Goal: Task Accomplishment & Management: Complete application form

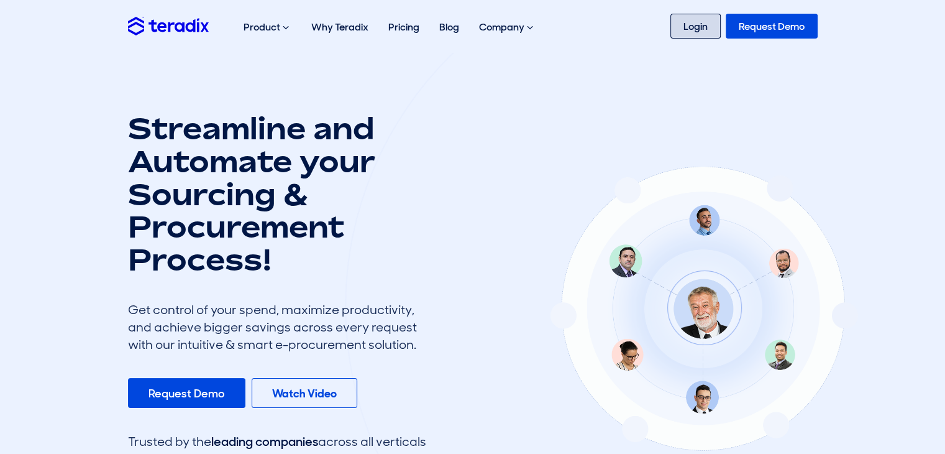
click at [696, 29] on link "Login" at bounding box center [696, 26] width 50 height 25
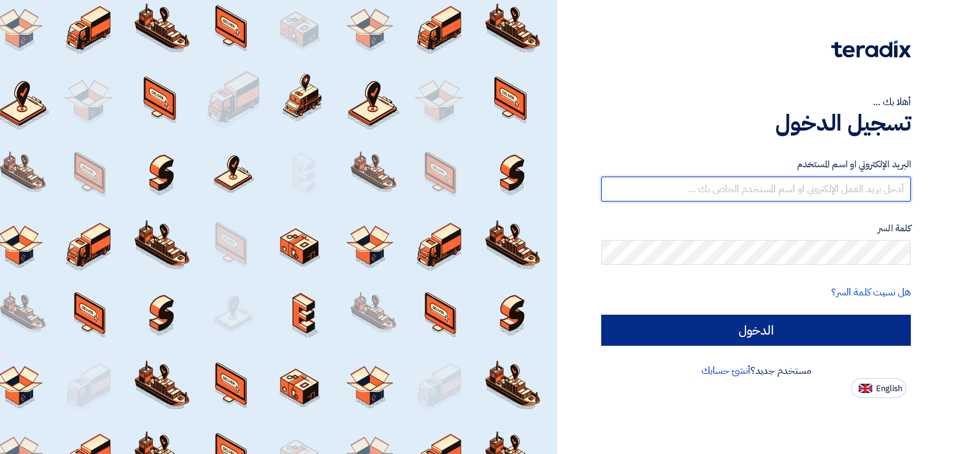
type input "[EMAIL_ADDRESS][DOMAIN_NAME]"
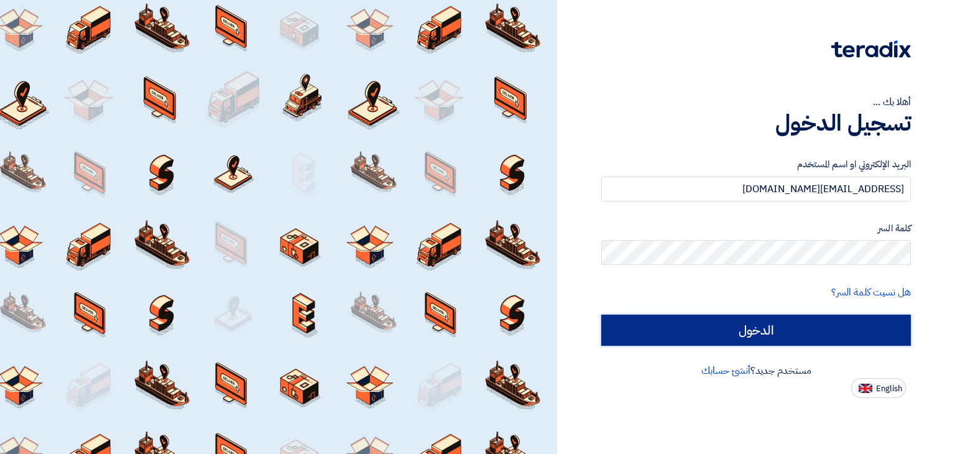
click at [752, 338] on input "الدخول" at bounding box center [756, 330] width 310 height 31
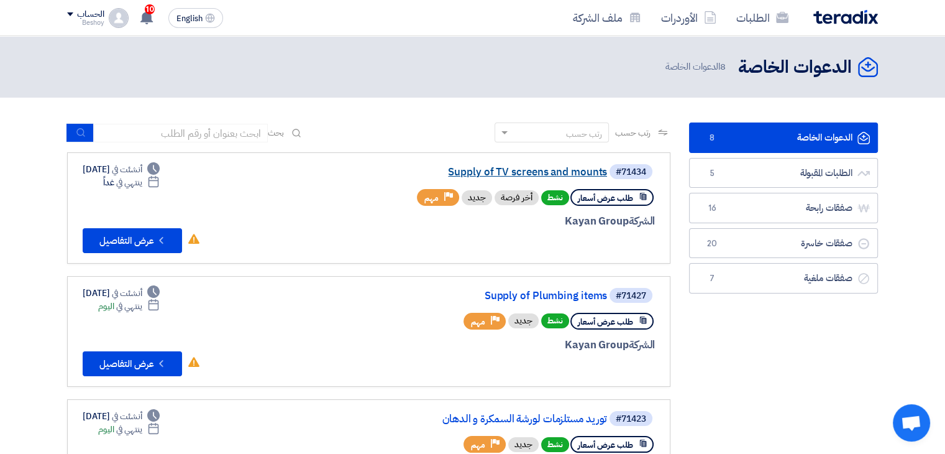
click at [548, 167] on link "Supply of TV screens and mounts" at bounding box center [483, 172] width 249 height 11
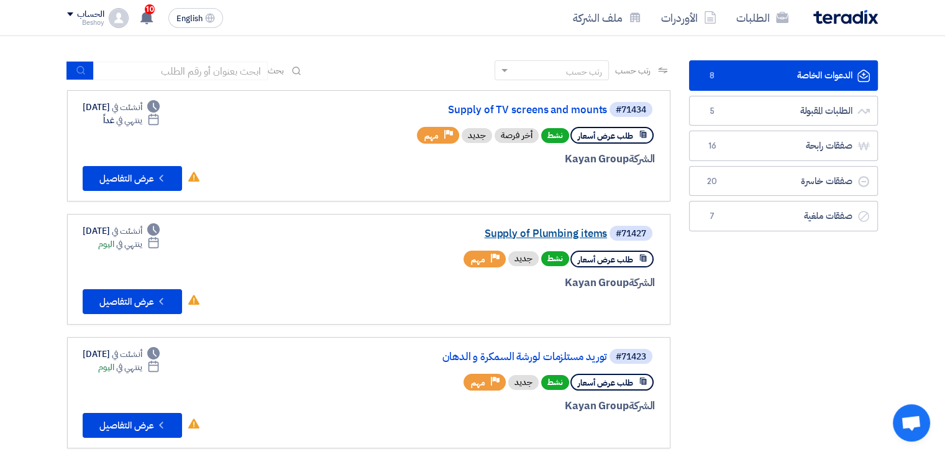
click at [589, 237] on link "Supply of Plumbing items" at bounding box center [483, 233] width 249 height 11
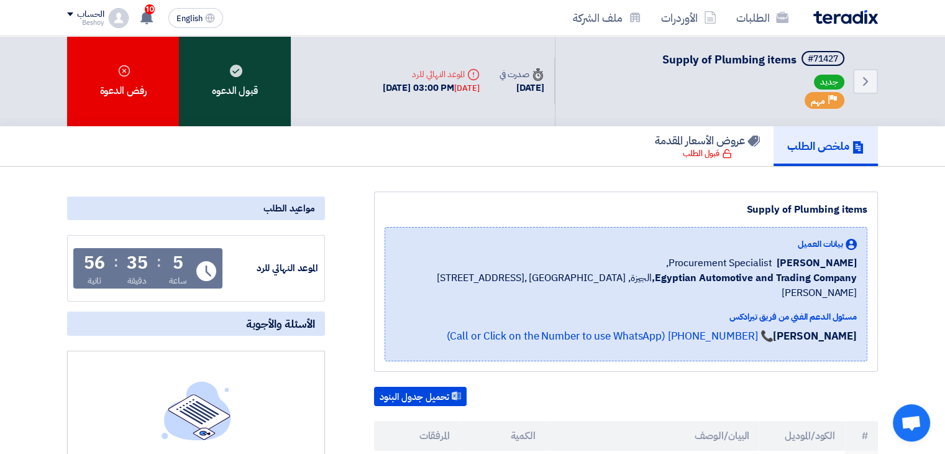
click at [251, 94] on div "قبول الدعوه" at bounding box center [235, 81] width 112 height 90
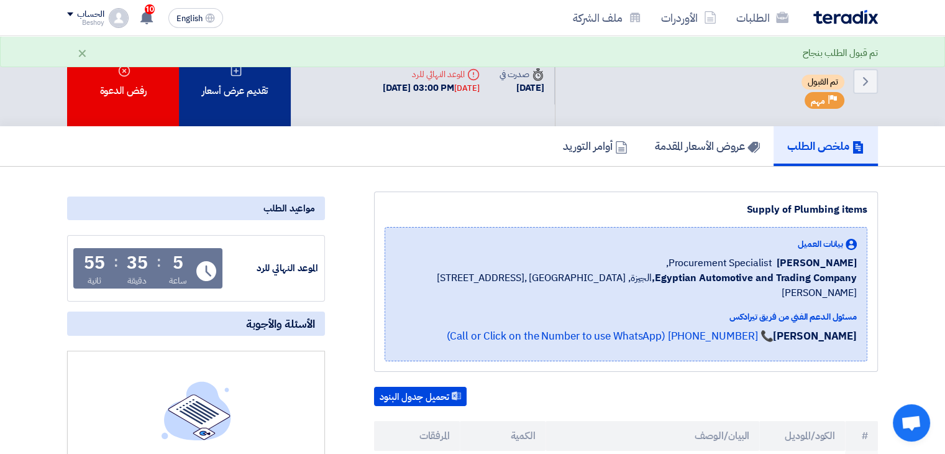
click at [274, 103] on div "تقديم عرض أسعار" at bounding box center [235, 81] width 112 height 90
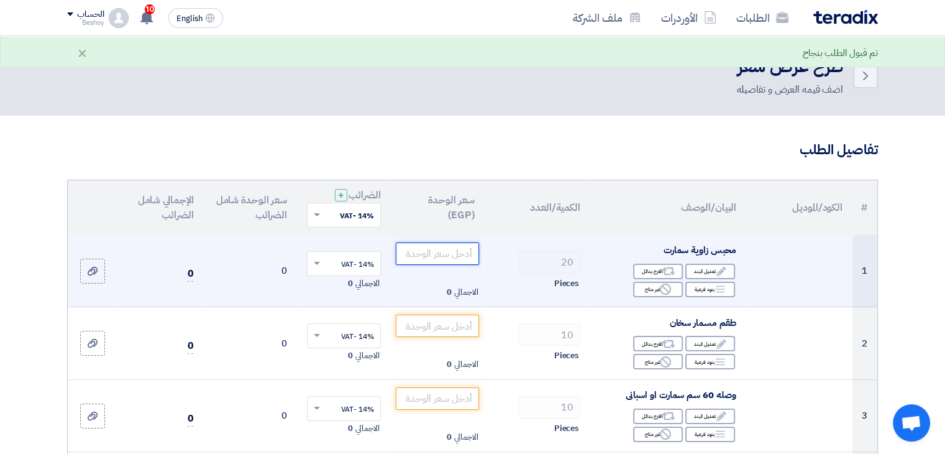
click at [459, 261] on input "number" at bounding box center [438, 253] width 84 height 22
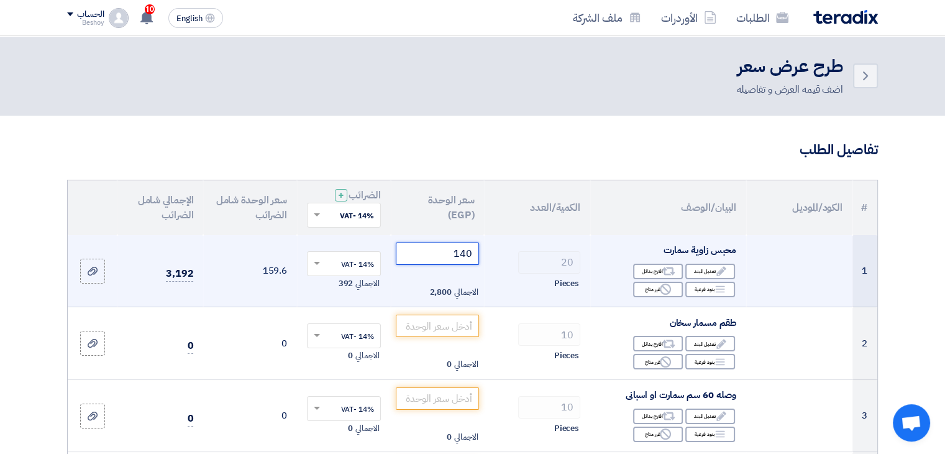
scroll to position [62, 0]
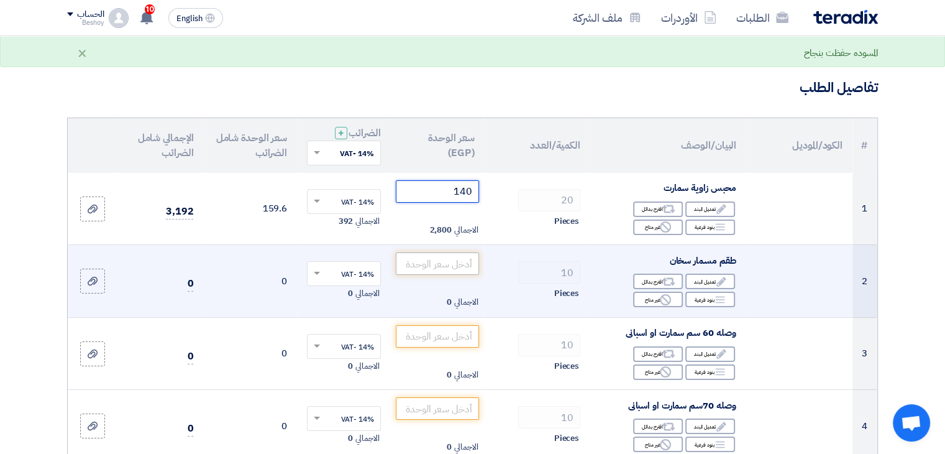
type input "140"
click at [462, 264] on input "number" at bounding box center [438, 263] width 84 height 22
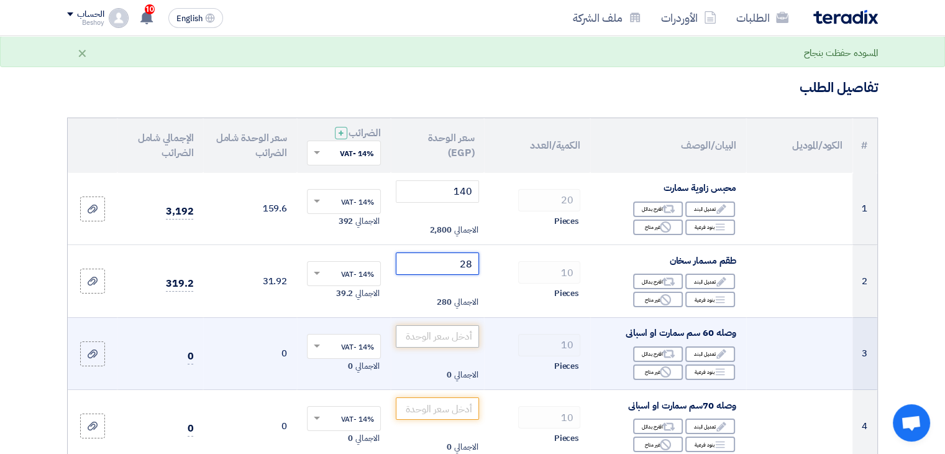
type input "28"
click at [438, 331] on input "number" at bounding box center [438, 336] width 84 height 22
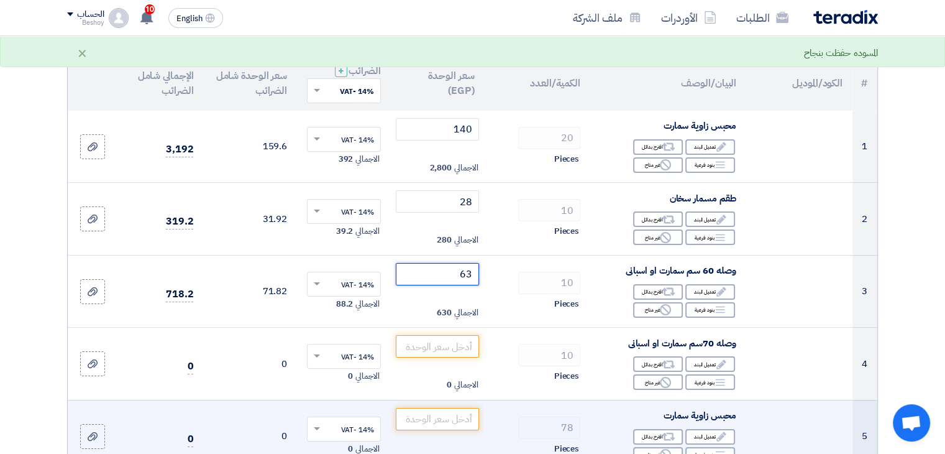
scroll to position [186, 0]
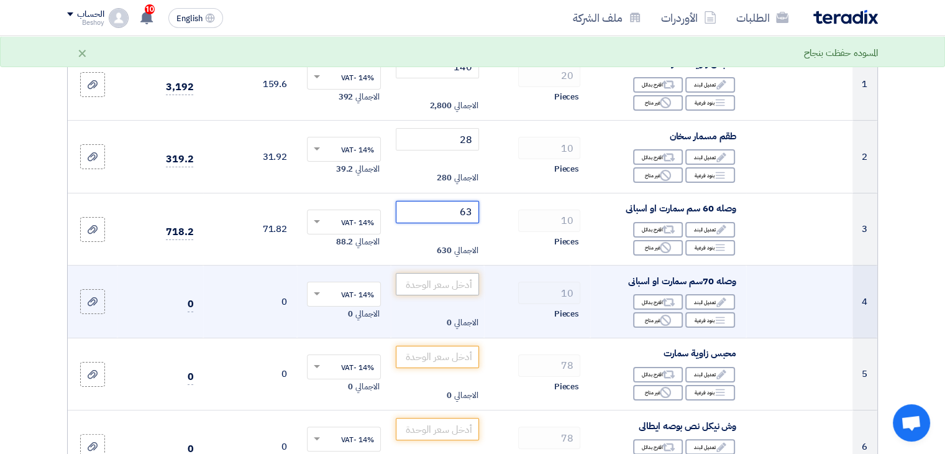
type input "63"
click at [467, 285] on input "number" at bounding box center [438, 284] width 84 height 22
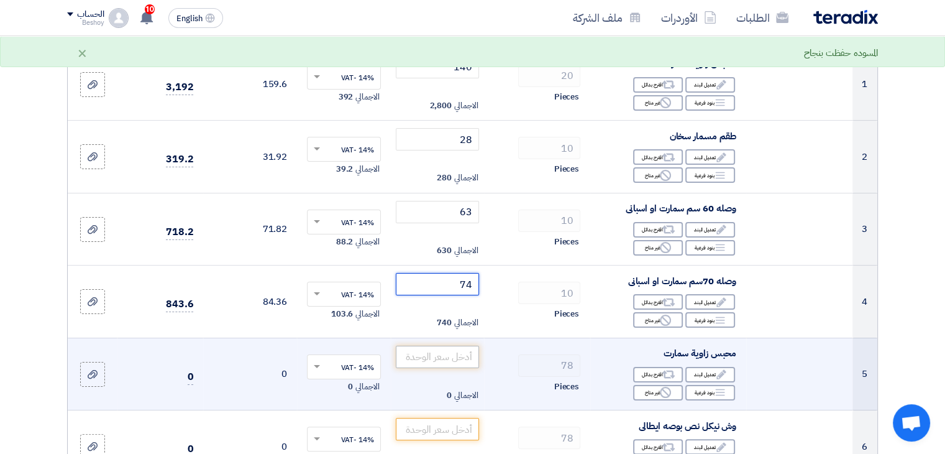
type input "74"
click at [471, 355] on input "number" at bounding box center [438, 357] width 84 height 22
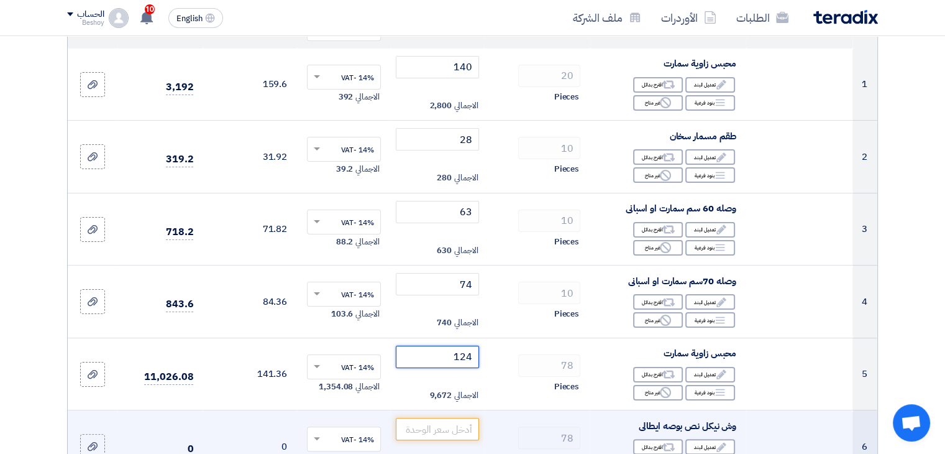
scroll to position [311, 0]
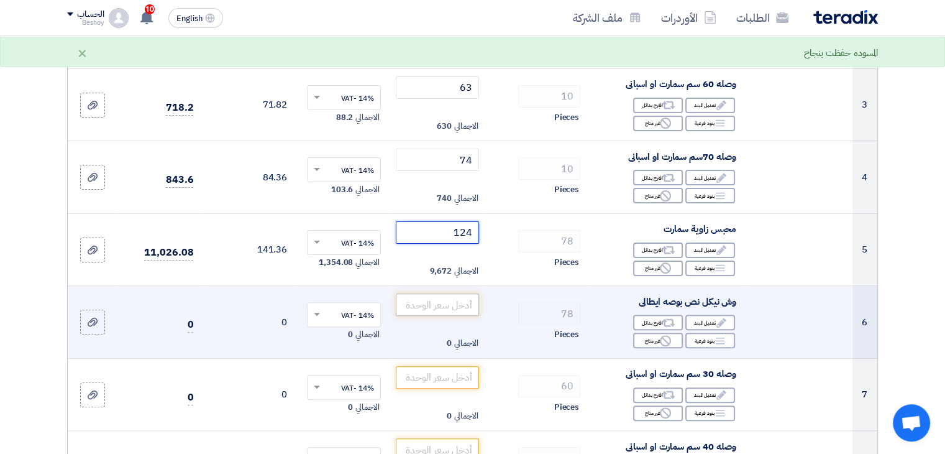
type input "124"
click at [462, 310] on input "number" at bounding box center [438, 304] width 84 height 22
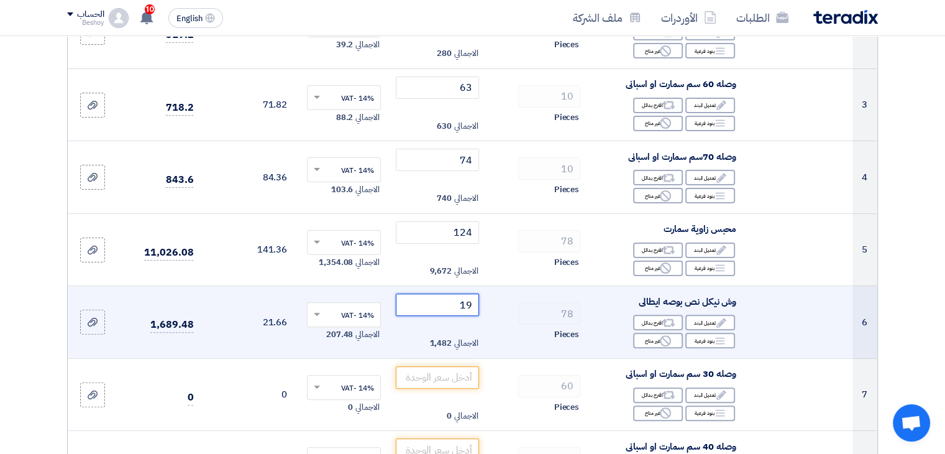
scroll to position [435, 0]
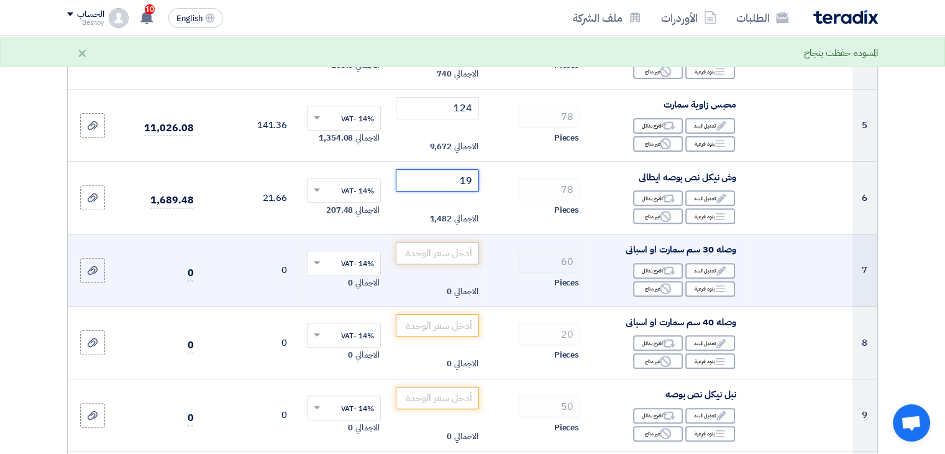
type input "19"
click at [448, 250] on input "number" at bounding box center [438, 253] width 84 height 22
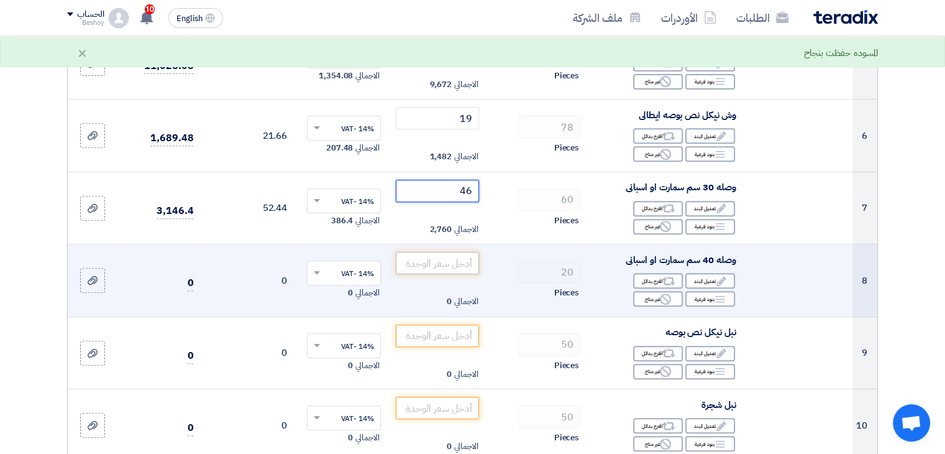
type input "46"
click at [461, 262] on input "number" at bounding box center [438, 263] width 84 height 22
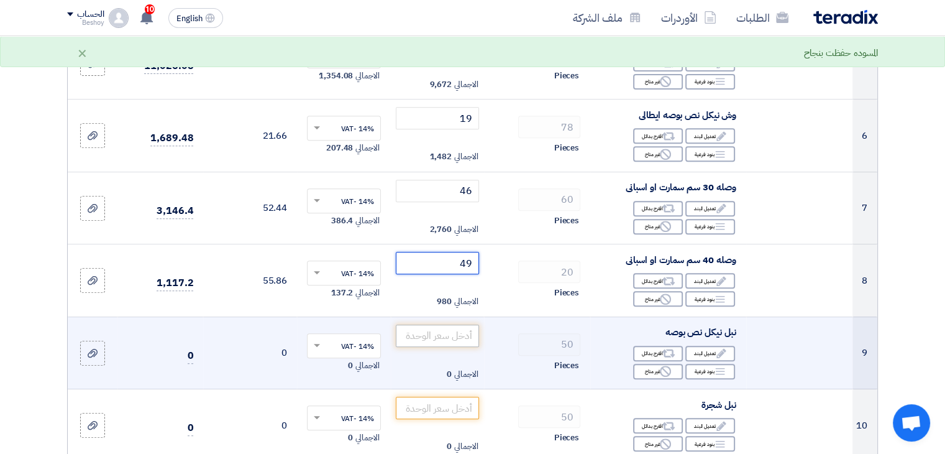
type input "49"
drag, startPoint x: 450, startPoint y: 325, endPoint x: 453, endPoint y: 331, distance: 6.9
click at [453, 331] on input "number" at bounding box center [438, 335] width 84 height 22
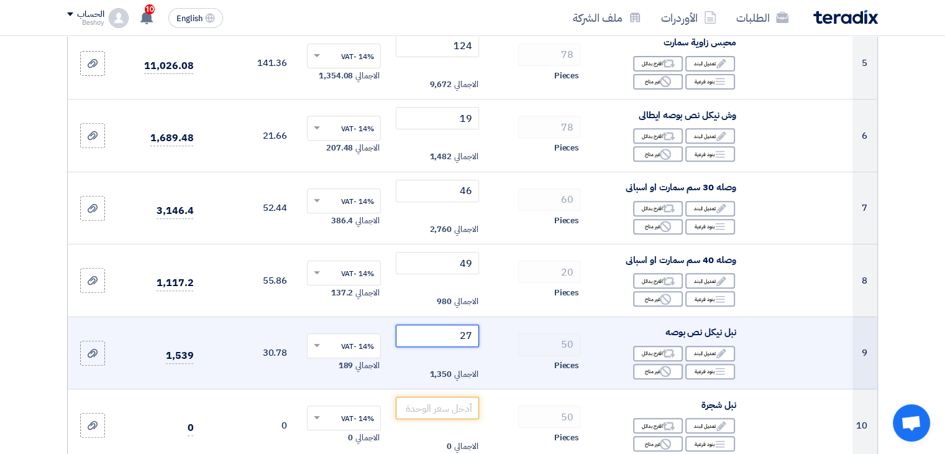
scroll to position [622, 0]
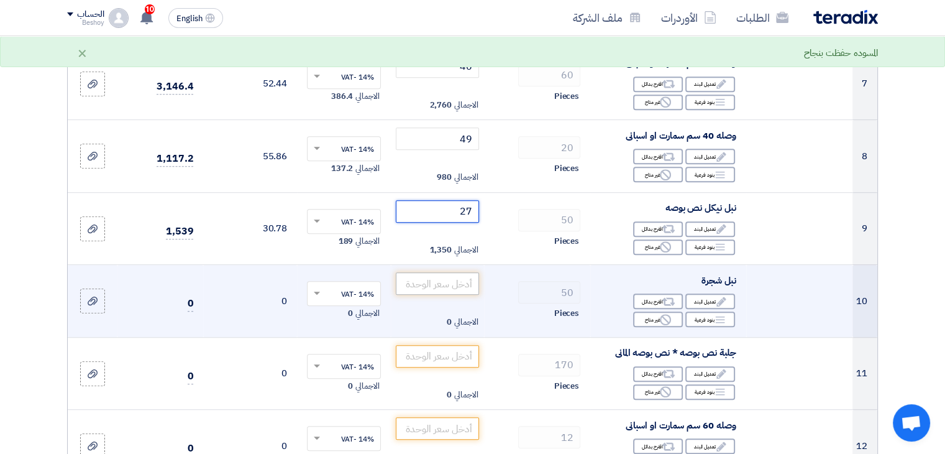
type input "27"
click at [434, 288] on input "number" at bounding box center [438, 283] width 84 height 22
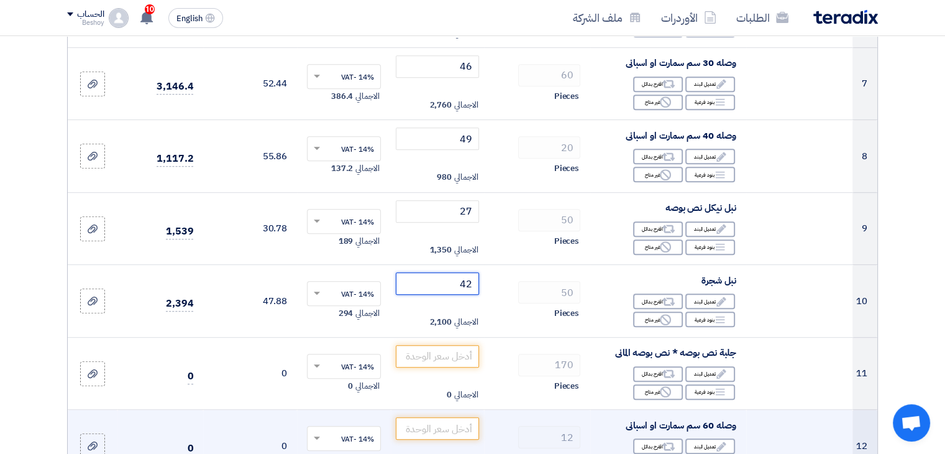
type input "42"
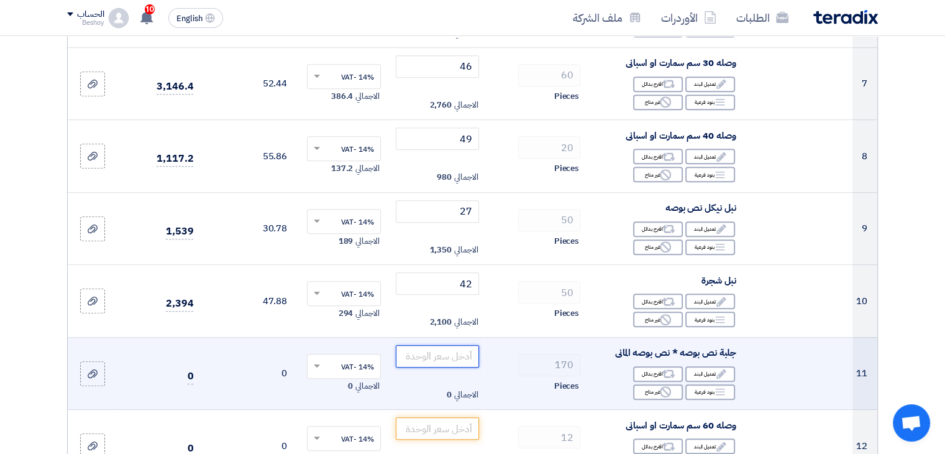
click at [451, 356] on input "number" at bounding box center [438, 356] width 84 height 22
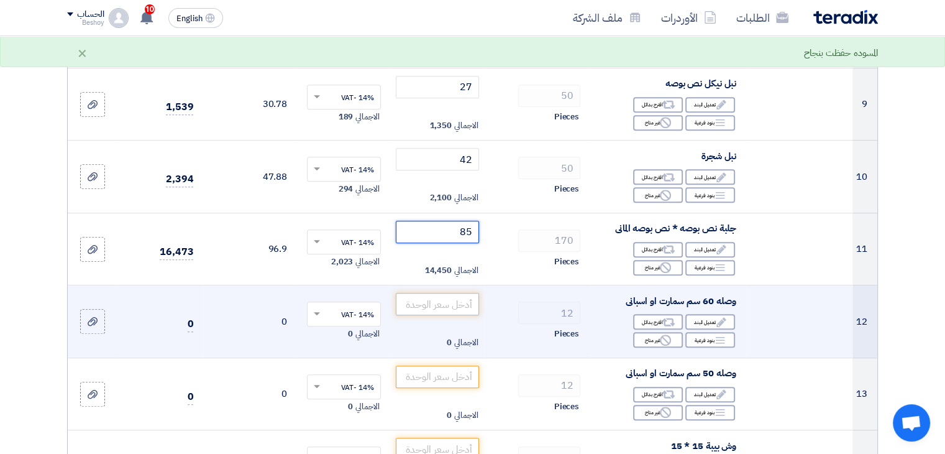
type input "85"
click at [431, 308] on input "number" at bounding box center [438, 304] width 84 height 22
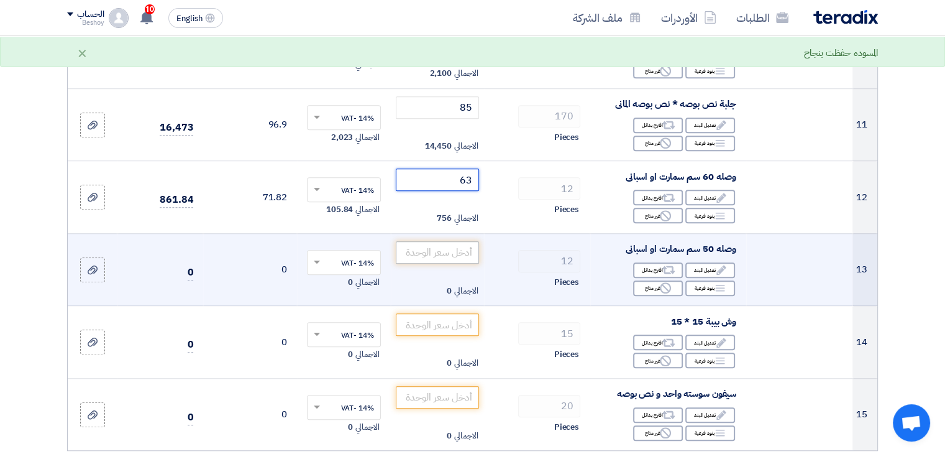
type input "63"
click at [458, 252] on input "number" at bounding box center [438, 252] width 84 height 22
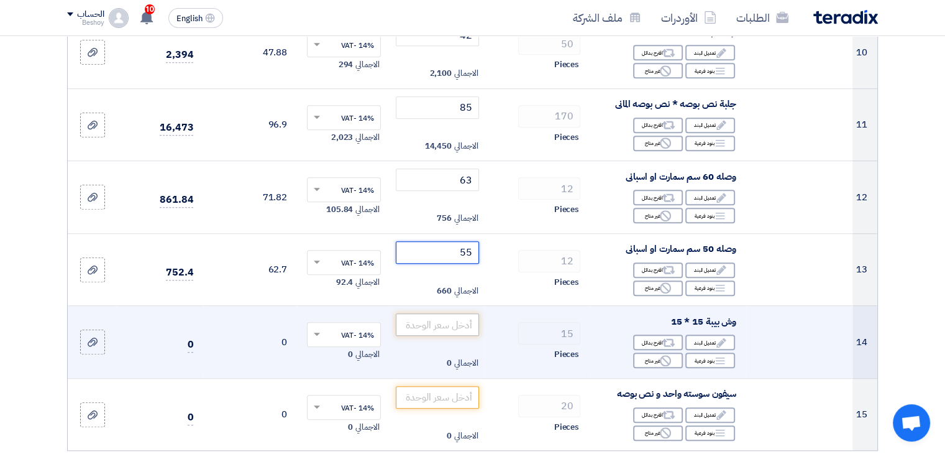
scroll to position [995, 0]
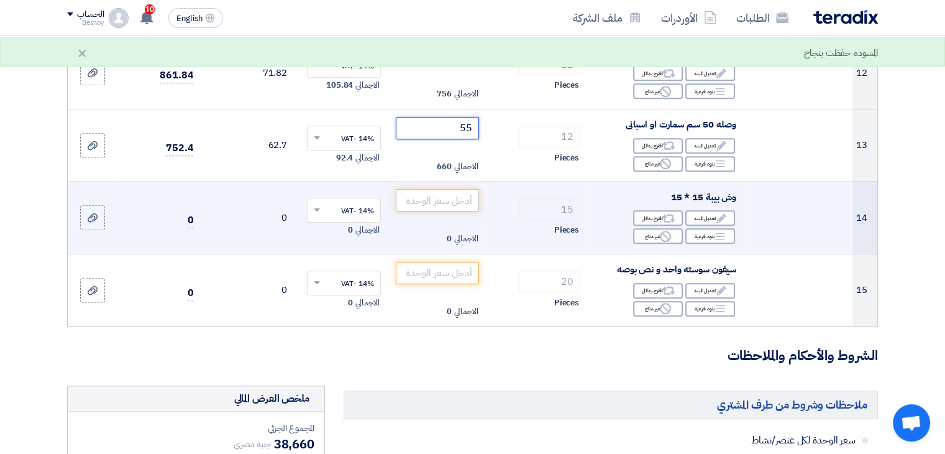
type input "55"
click at [433, 203] on input "number" at bounding box center [438, 200] width 84 height 22
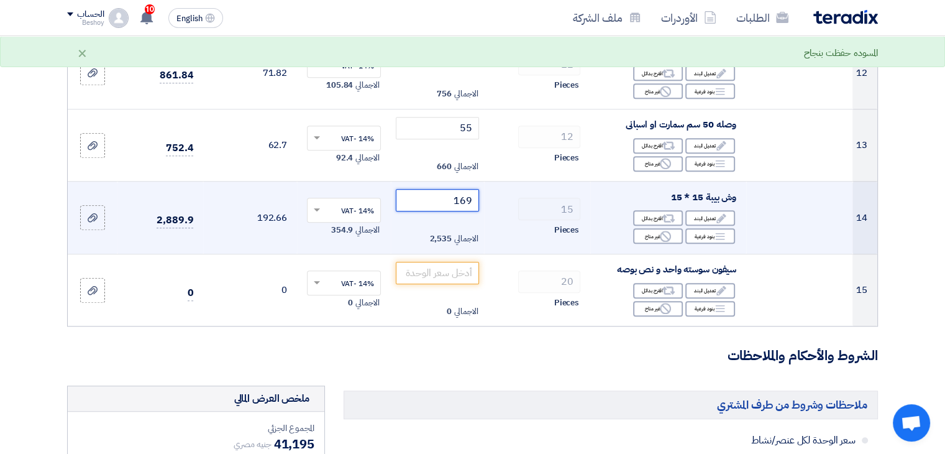
type input "170"
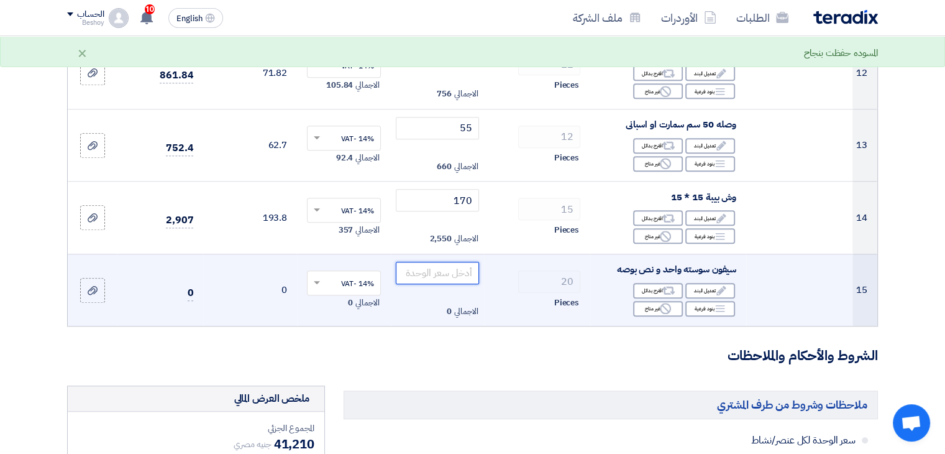
click at [456, 276] on input "number" at bounding box center [438, 273] width 84 height 22
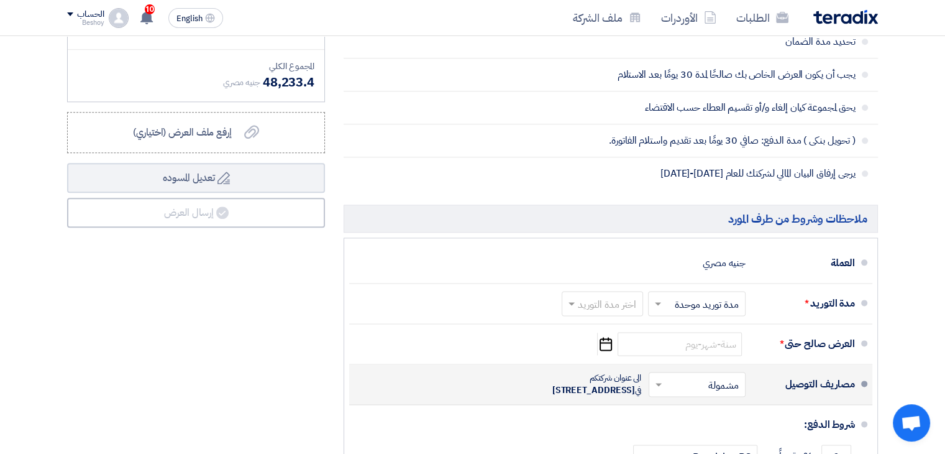
scroll to position [1616, 0]
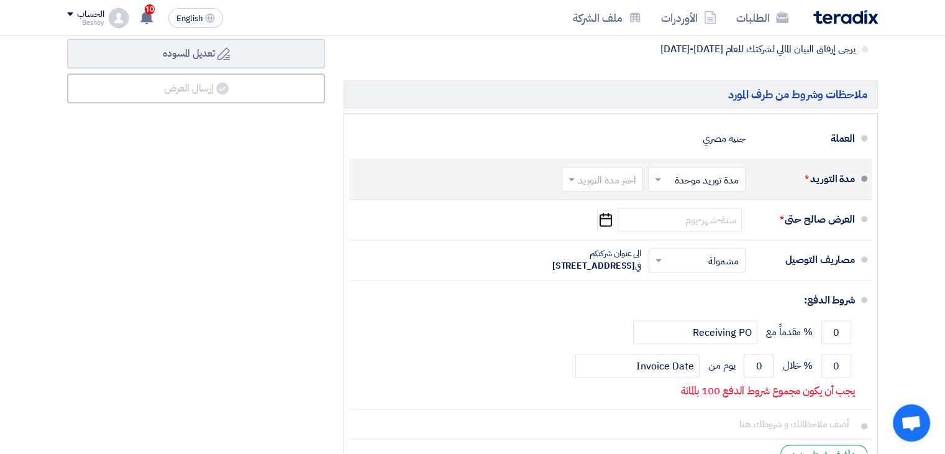
type input "55"
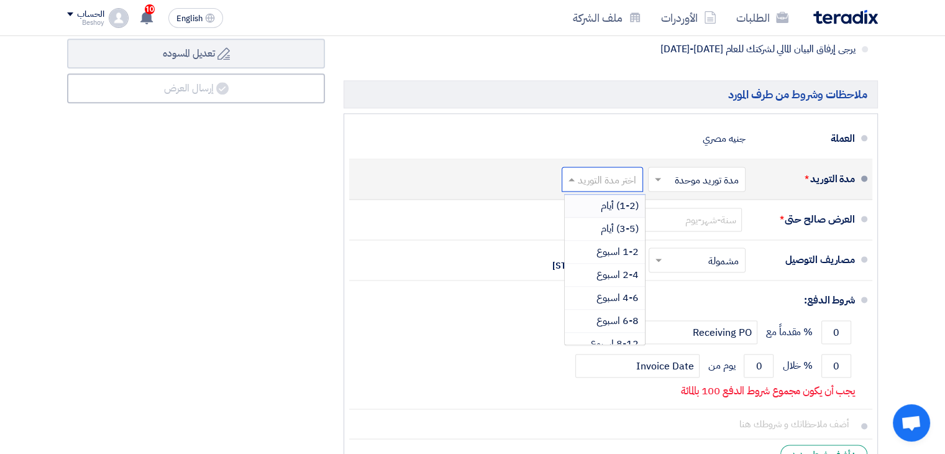
click at [582, 175] on input "text" at bounding box center [600, 181] width 75 height 18
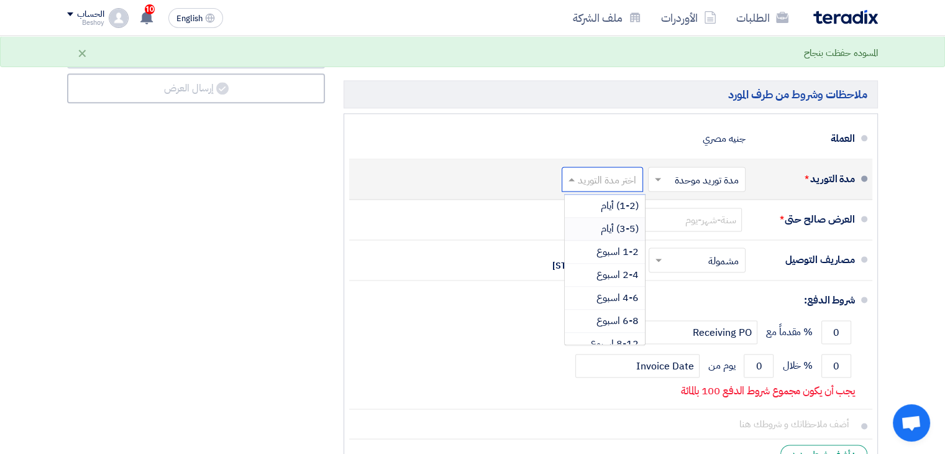
click at [617, 224] on span "(3-5) أيام" at bounding box center [620, 228] width 38 height 15
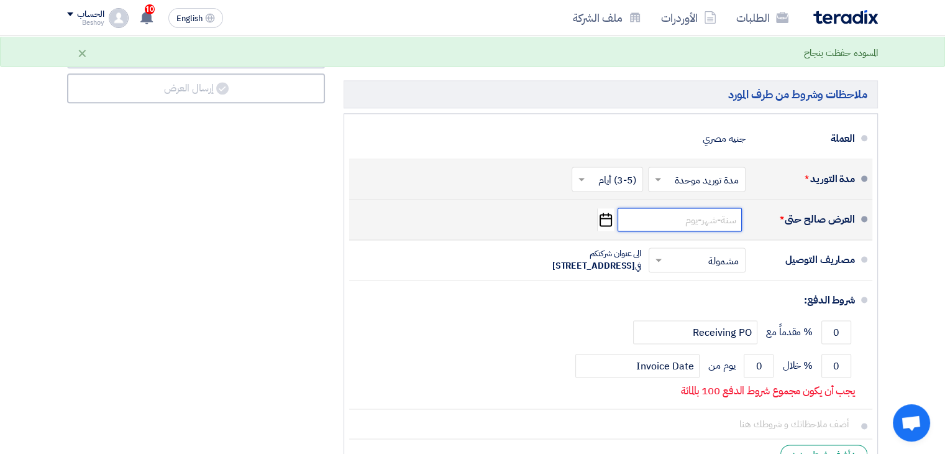
click at [678, 221] on input at bounding box center [680, 220] width 124 height 24
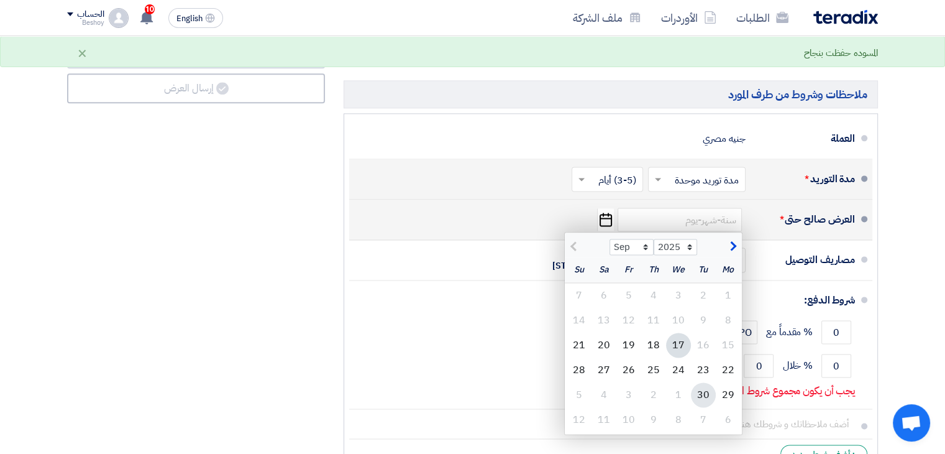
click at [704, 390] on div "30" at bounding box center [703, 394] width 25 height 25
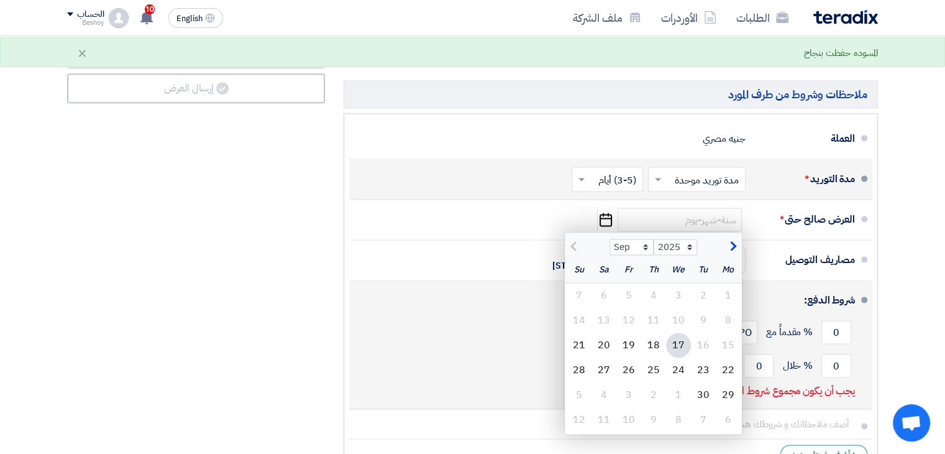
type input "[DATE]"
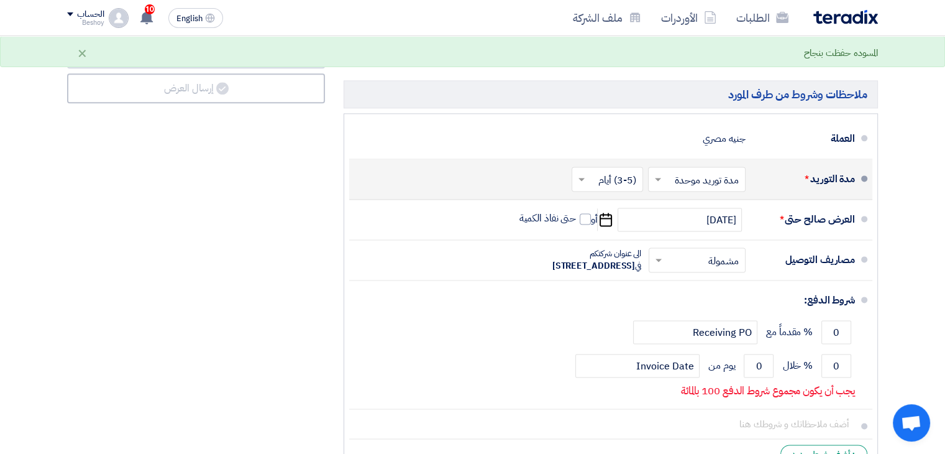
scroll to position [1803, 0]
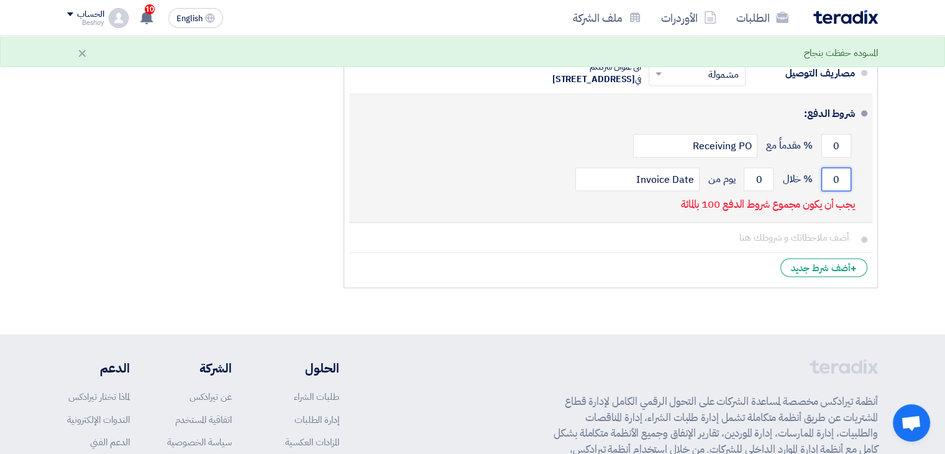
drag, startPoint x: 843, startPoint y: 200, endPoint x: 822, endPoint y: 212, distance: 24.2
click at [822, 196] on div "0 % خلال 0 يوم من Invoice Date" at bounding box center [607, 179] width 496 height 34
type input "100"
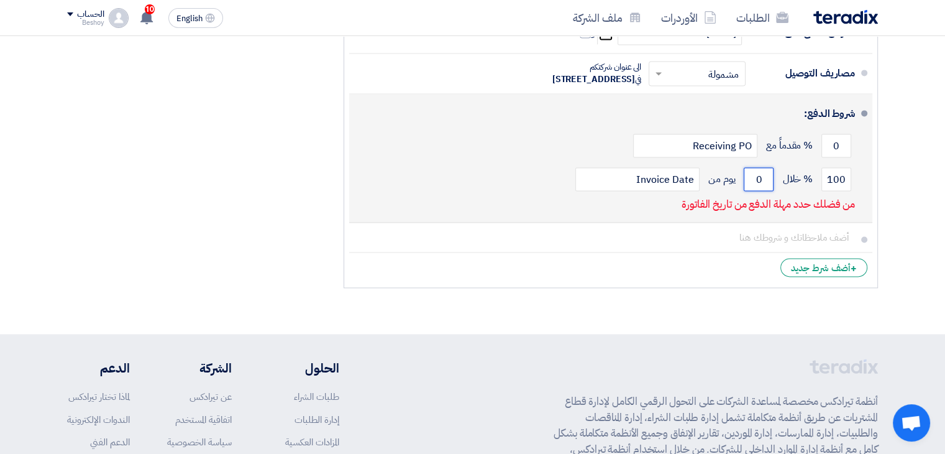
drag, startPoint x: 767, startPoint y: 203, endPoint x: 748, endPoint y: 206, distance: 19.0
click at [748, 191] on input "0" at bounding box center [759, 179] width 30 height 24
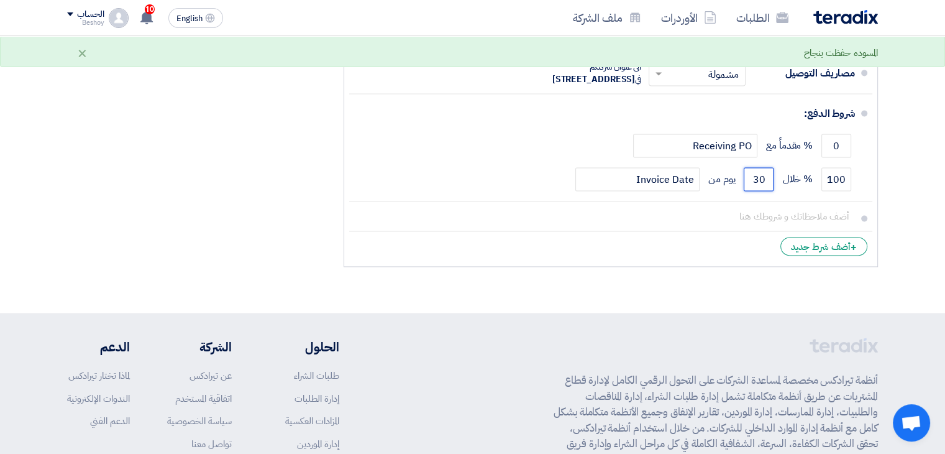
type input "30"
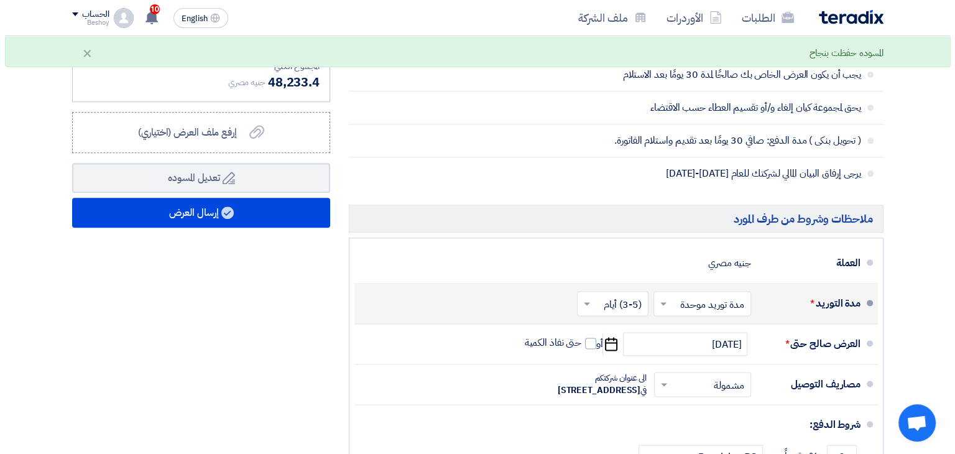
scroll to position [1305, 0]
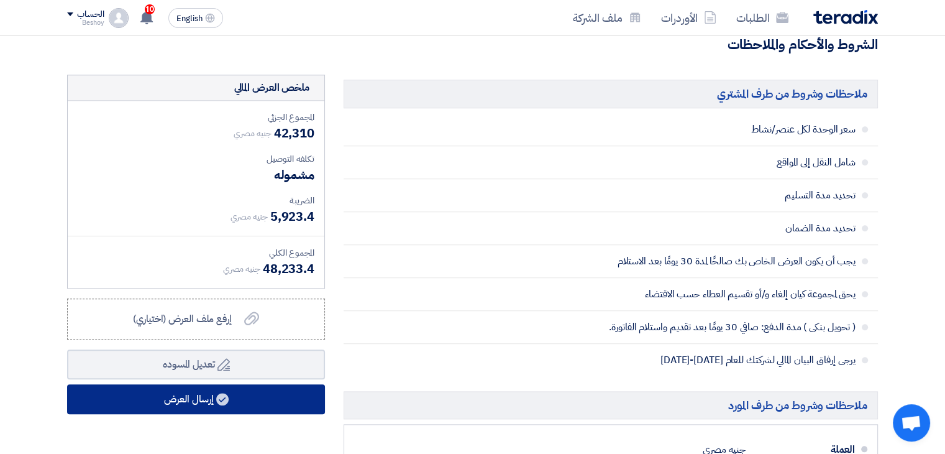
click at [214, 393] on button "إرسال العرض" at bounding box center [196, 399] width 258 height 30
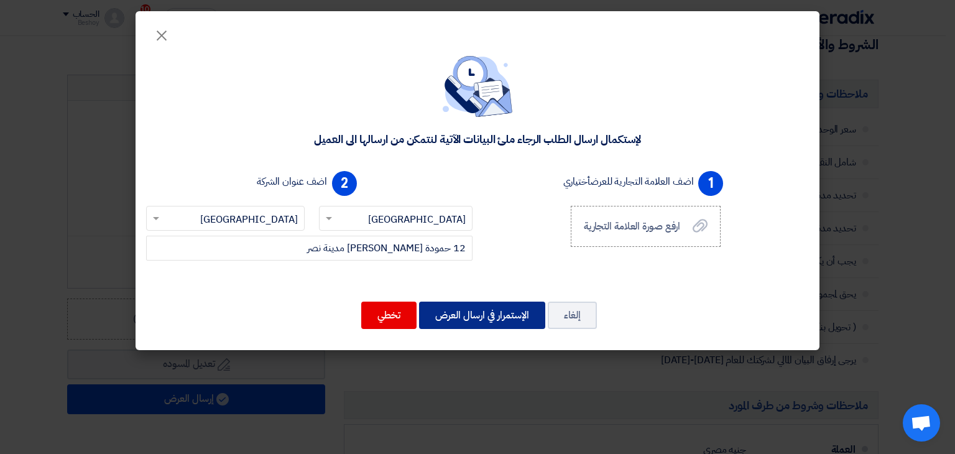
click at [470, 311] on button "الإستمرار في ارسال العرض" at bounding box center [482, 314] width 126 height 27
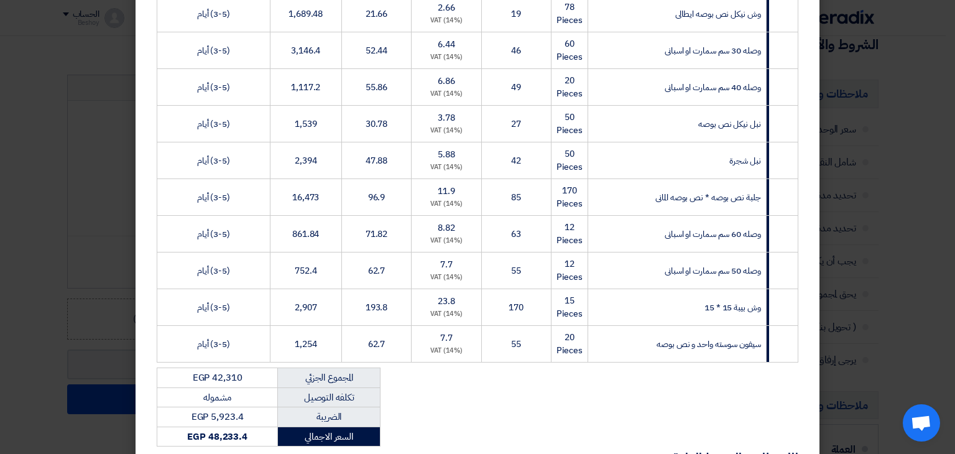
scroll to position [605, 0]
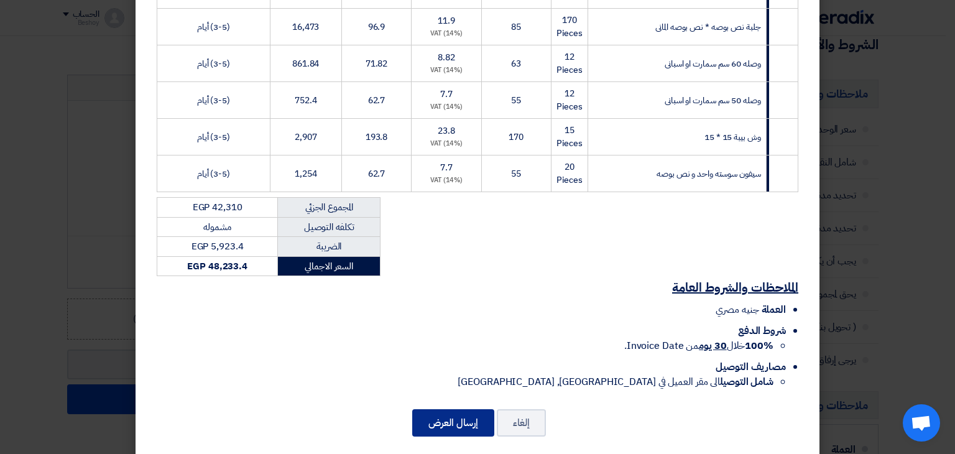
click at [481, 412] on button "إرسال العرض" at bounding box center [453, 422] width 82 height 27
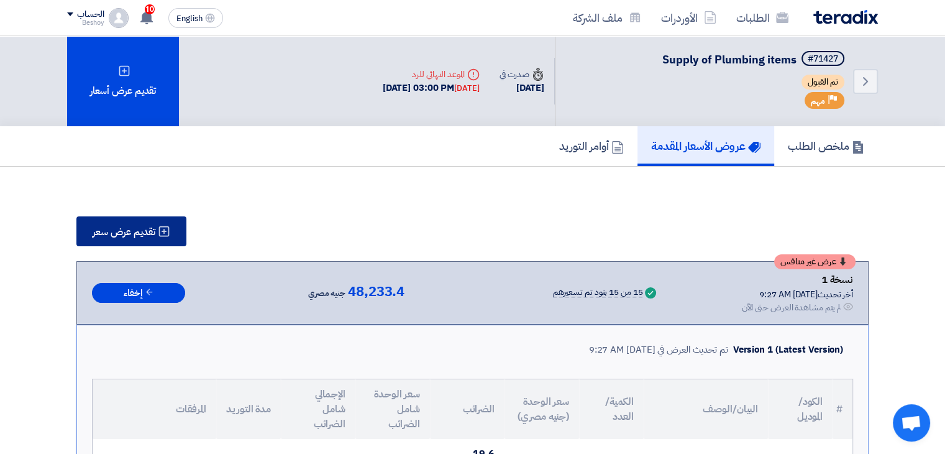
click at [131, 219] on button "تقديم عرض سعر" at bounding box center [131, 231] width 110 height 30
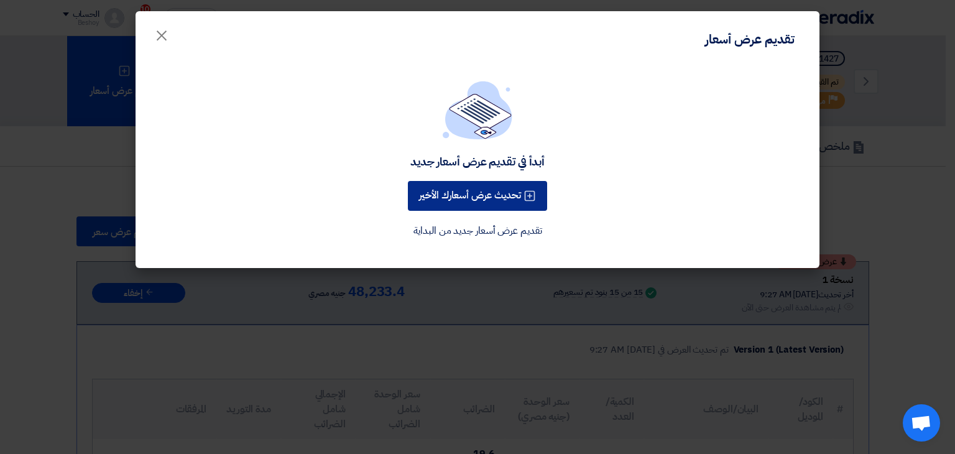
click at [523, 198] on button "تحديث عرض أسعارك الأخير" at bounding box center [477, 196] width 139 height 30
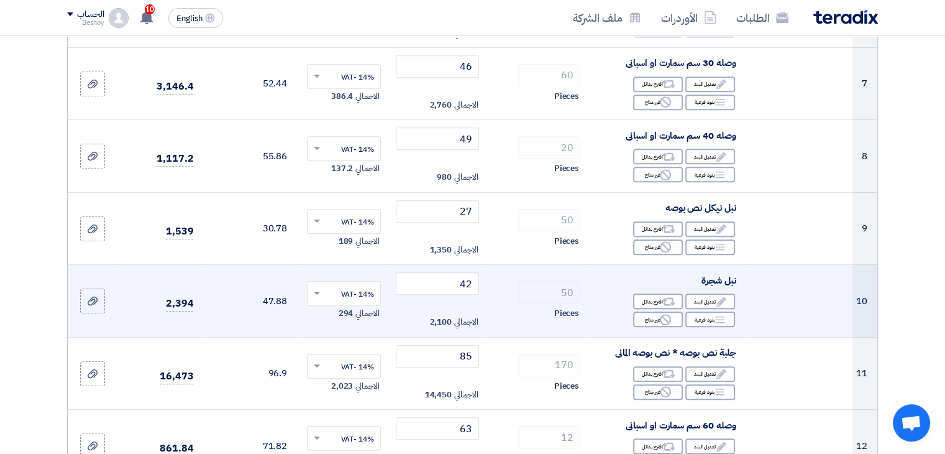
scroll to position [932, 0]
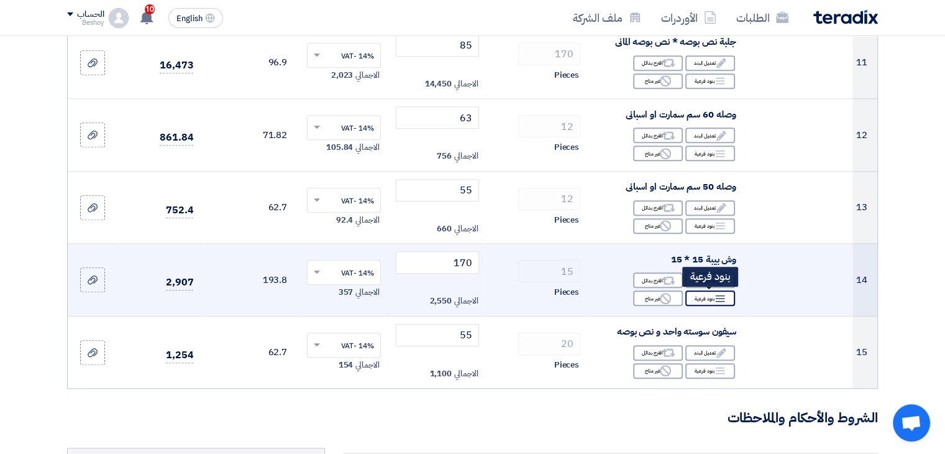
click at [704, 297] on div "Breakdown بنود فرعية" at bounding box center [711, 298] width 50 height 16
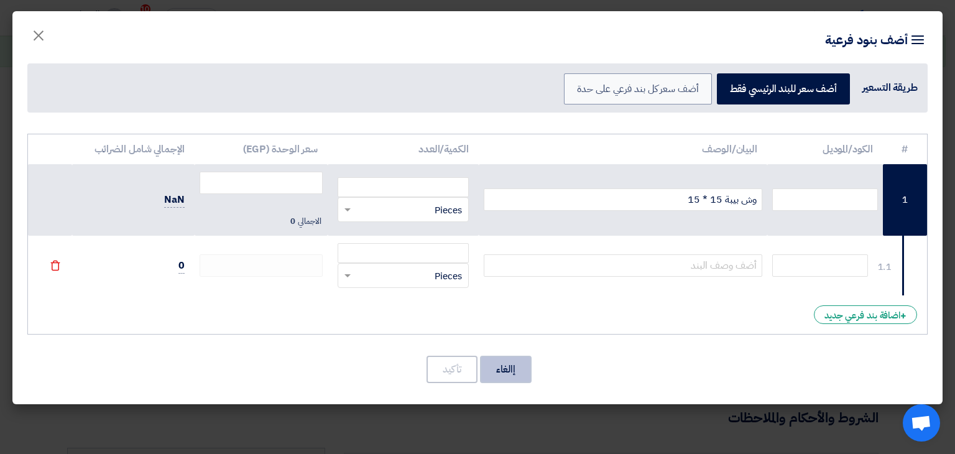
click at [522, 364] on button "إالغاء" at bounding box center [506, 369] width 52 height 27
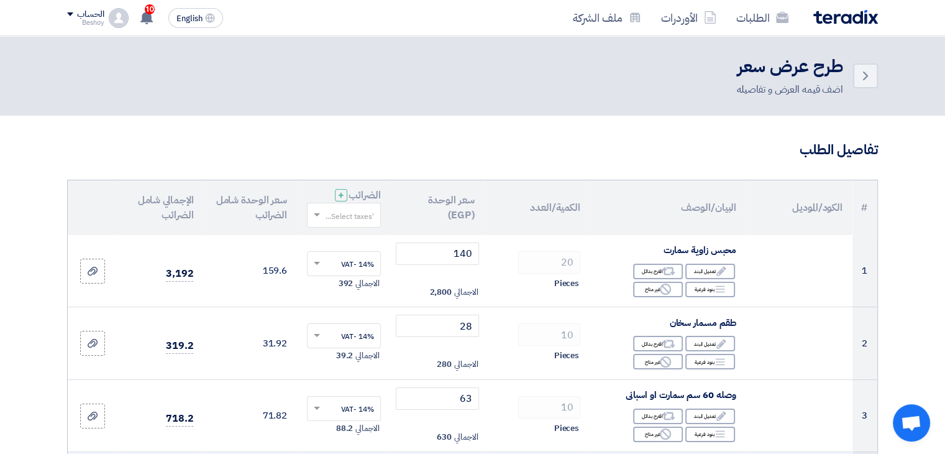
scroll to position [124, 0]
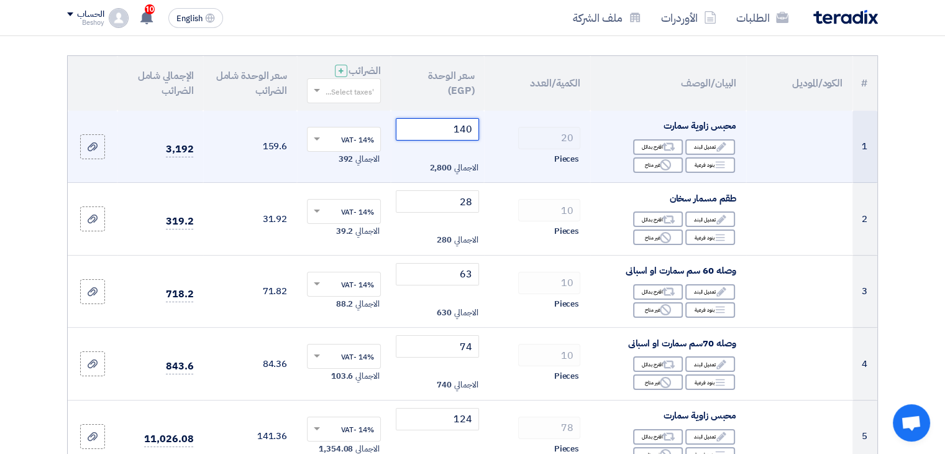
click at [448, 133] on input "140" at bounding box center [438, 129] width 84 height 22
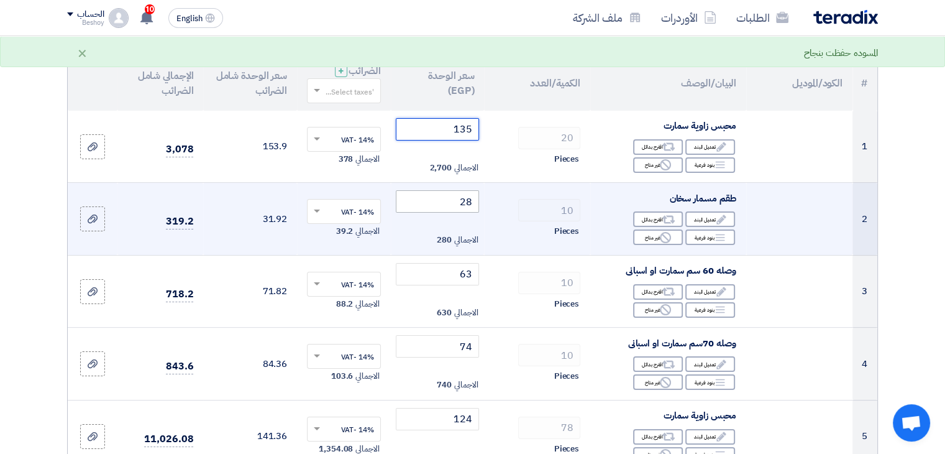
type input "135"
click at [468, 202] on input "28" at bounding box center [438, 201] width 84 height 22
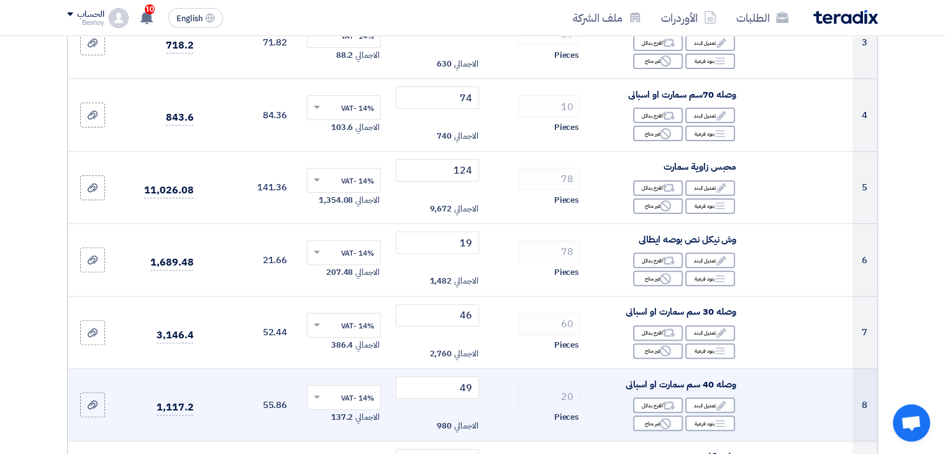
scroll to position [497, 0]
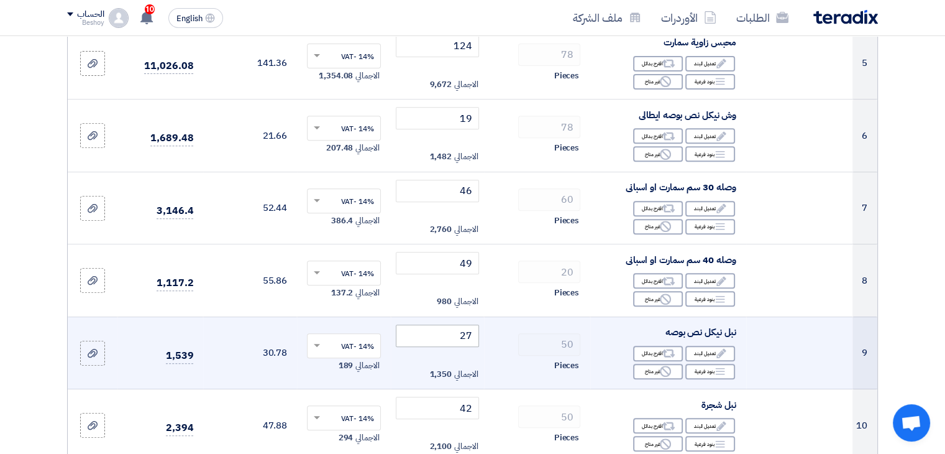
type input "26"
click at [467, 334] on input "27" at bounding box center [438, 335] width 84 height 22
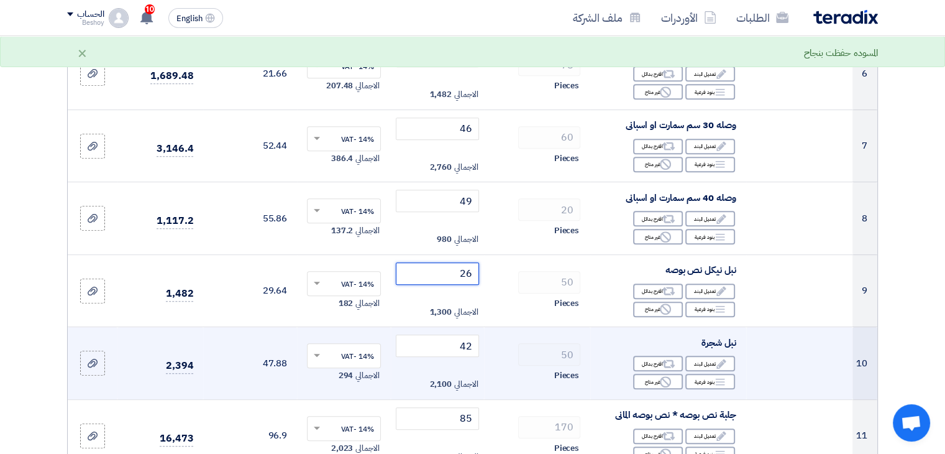
scroll to position [622, 0]
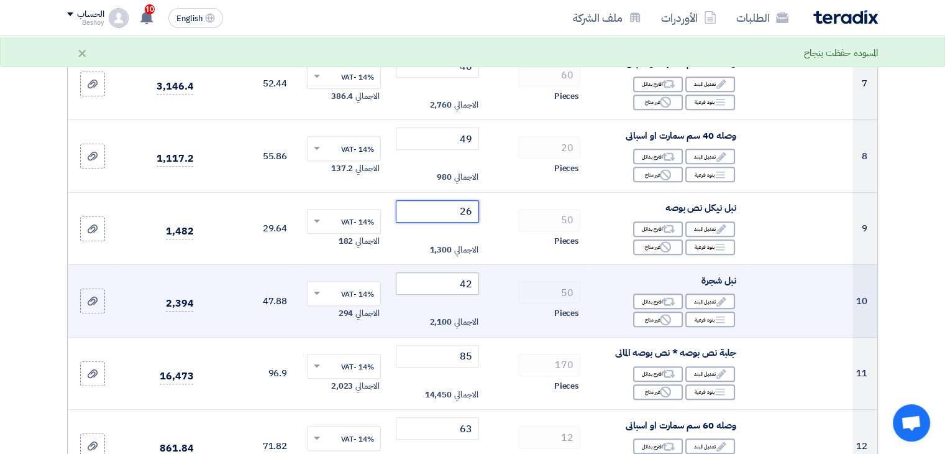
type input "26"
click at [467, 285] on input "42" at bounding box center [438, 283] width 84 height 22
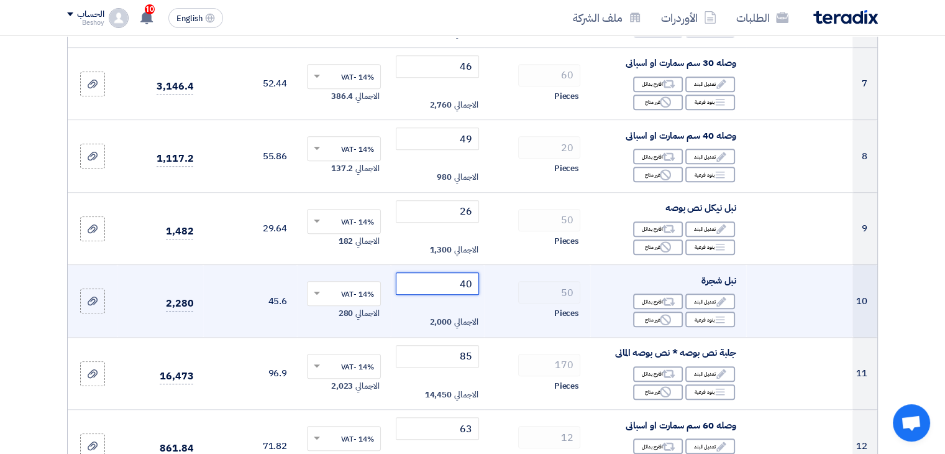
type input "40"
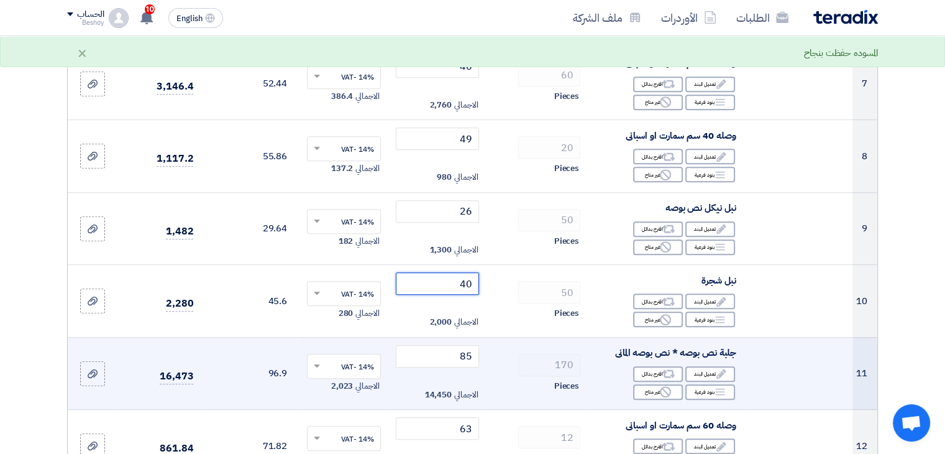
scroll to position [746, 0]
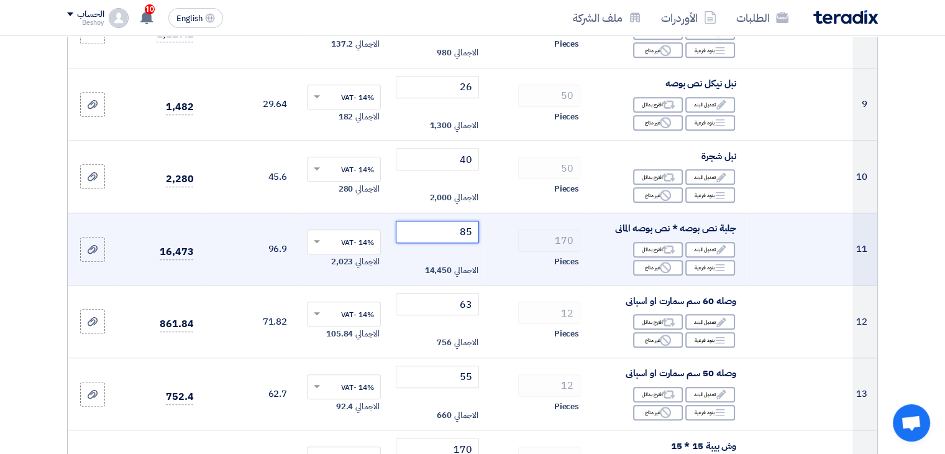
click at [465, 232] on input "85" at bounding box center [438, 232] width 84 height 22
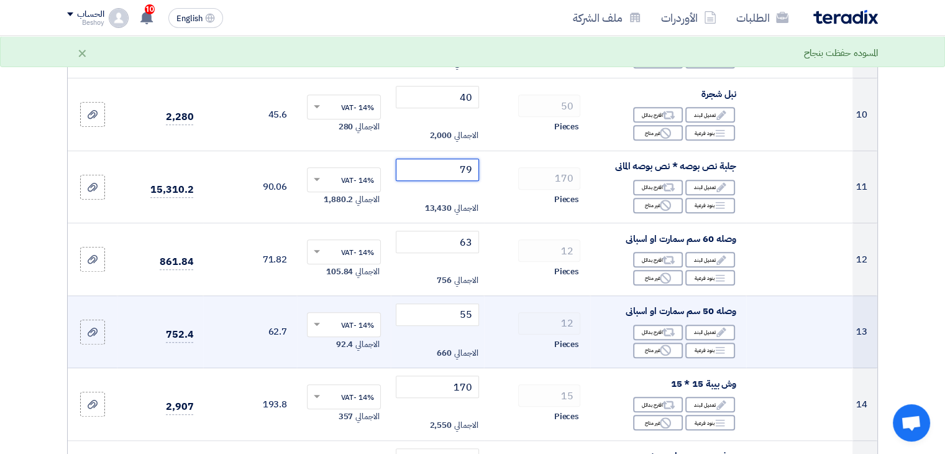
scroll to position [932, 0]
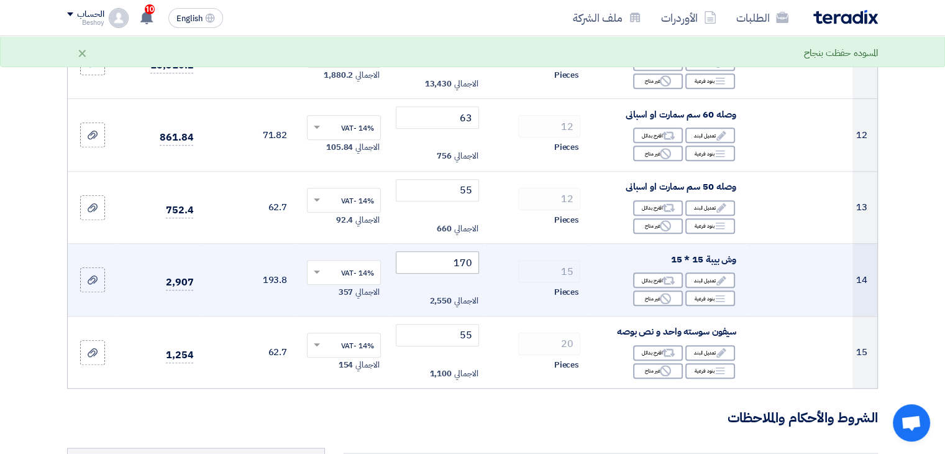
type input "79"
click at [459, 262] on input "170" at bounding box center [438, 262] width 84 height 22
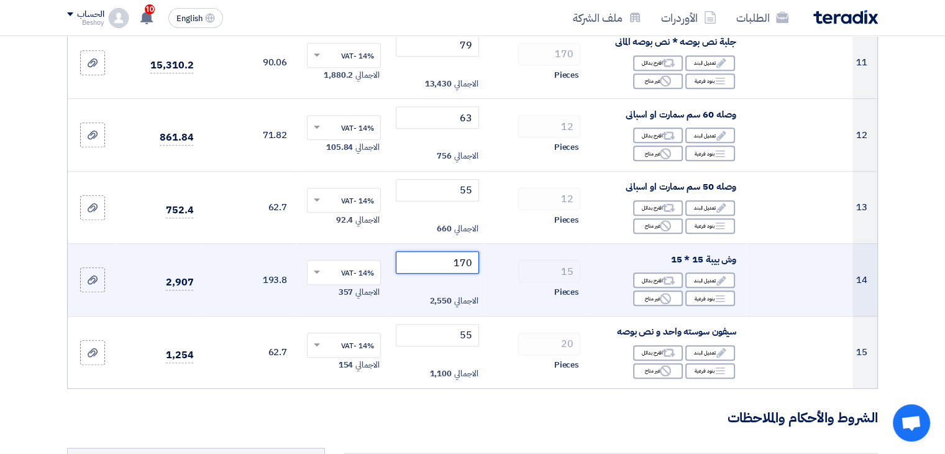
click at [459, 262] on input "170" at bounding box center [438, 262] width 84 height 22
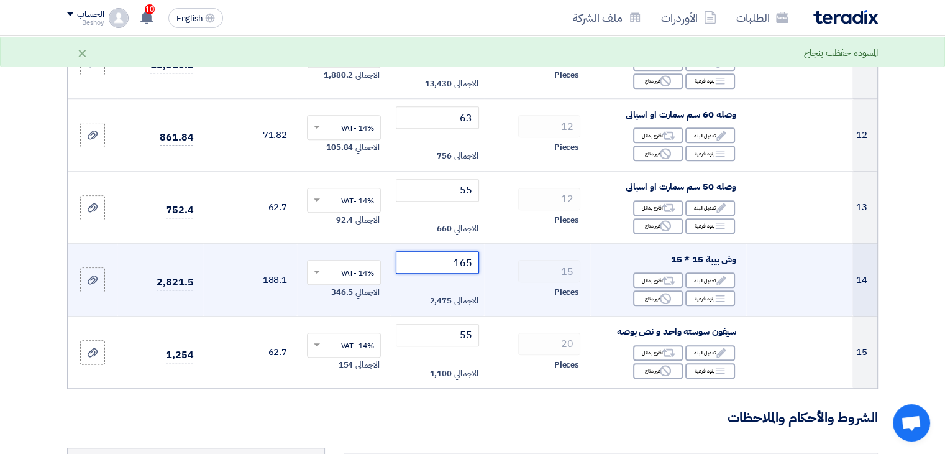
type input "165"
click at [508, 293] on div "Pieces" at bounding box center [537, 292] width 86 height 15
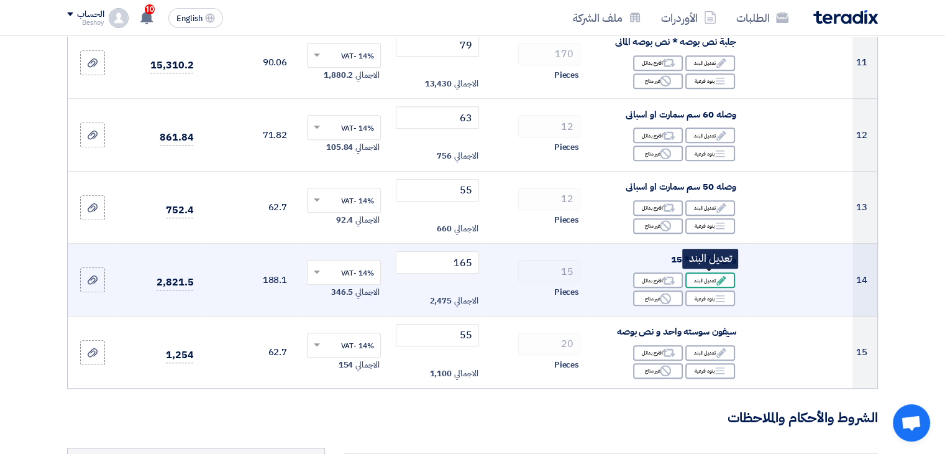
click at [709, 282] on div "Edit تعديل البند" at bounding box center [711, 280] width 50 height 16
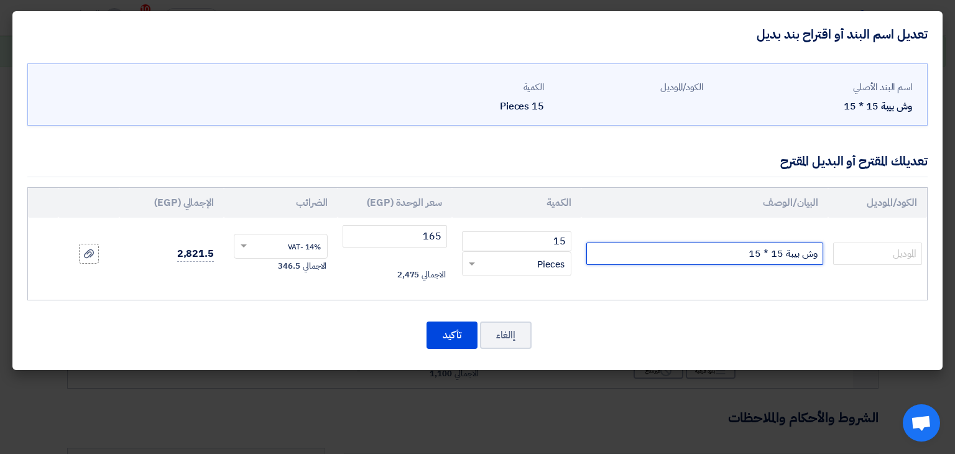
click at [735, 258] on input "وش بيبة 15 * 15" at bounding box center [704, 253] width 237 height 22
type input "وش بيبة 15 * 15 محمل"
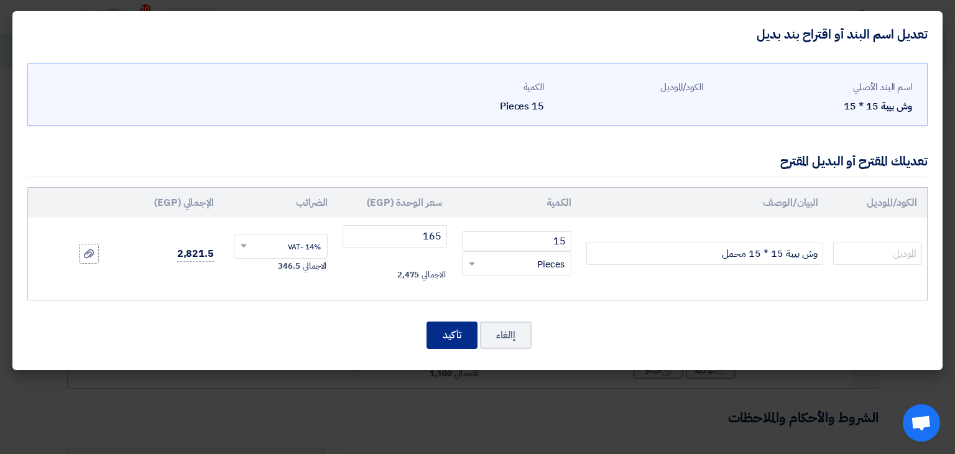
click at [453, 335] on button "تأكيد" at bounding box center [451, 334] width 51 height 27
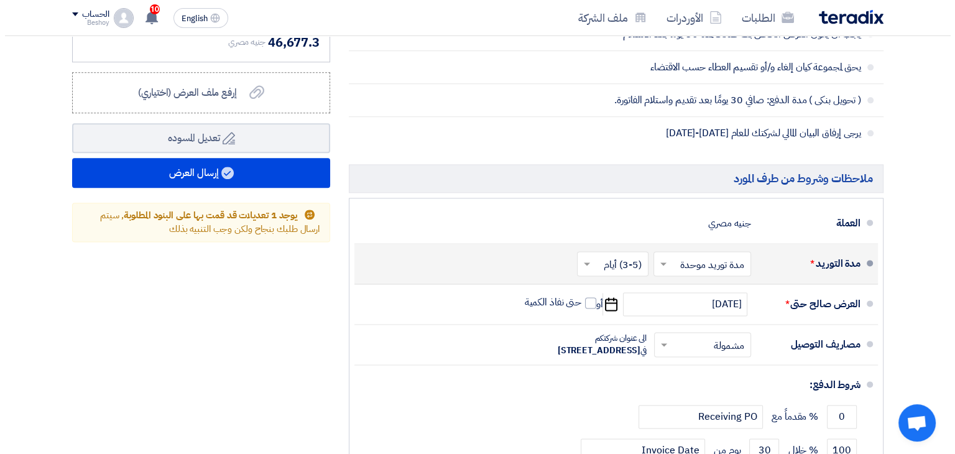
scroll to position [1492, 0]
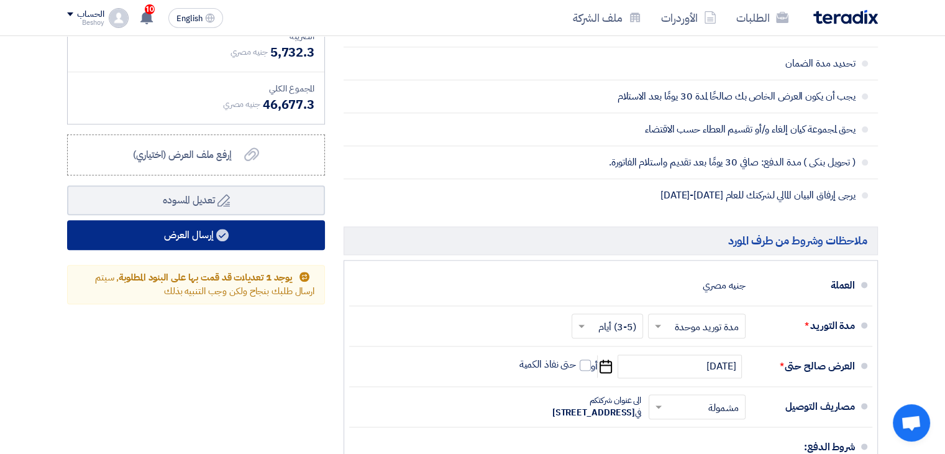
click at [265, 239] on button "إرسال العرض" at bounding box center [196, 235] width 258 height 30
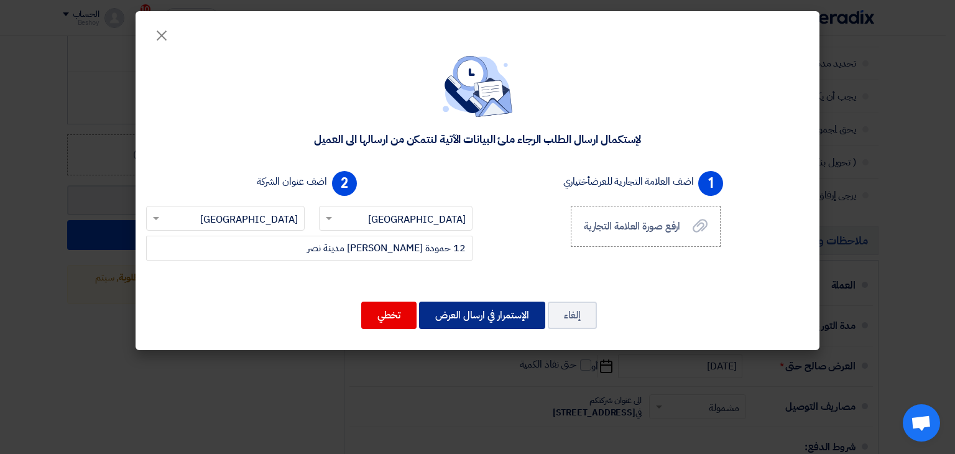
click at [465, 306] on button "الإستمرار في ارسال العرض" at bounding box center [482, 314] width 126 height 27
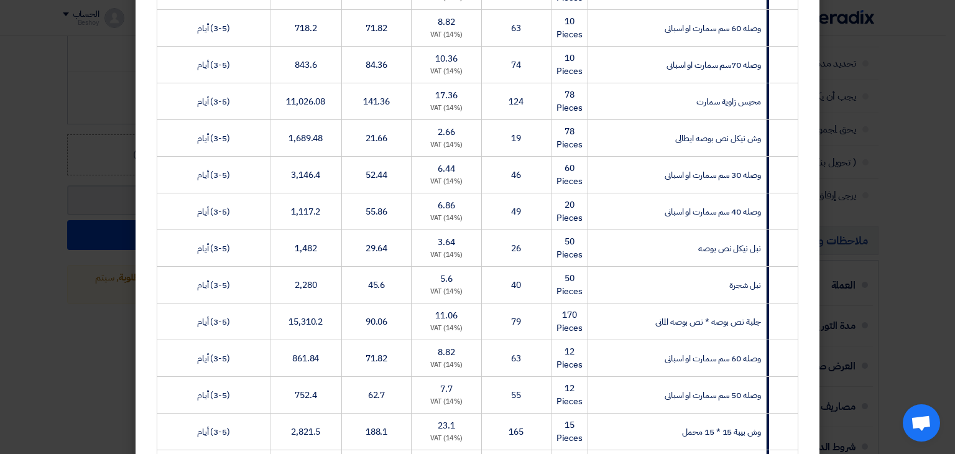
scroll to position [605, 0]
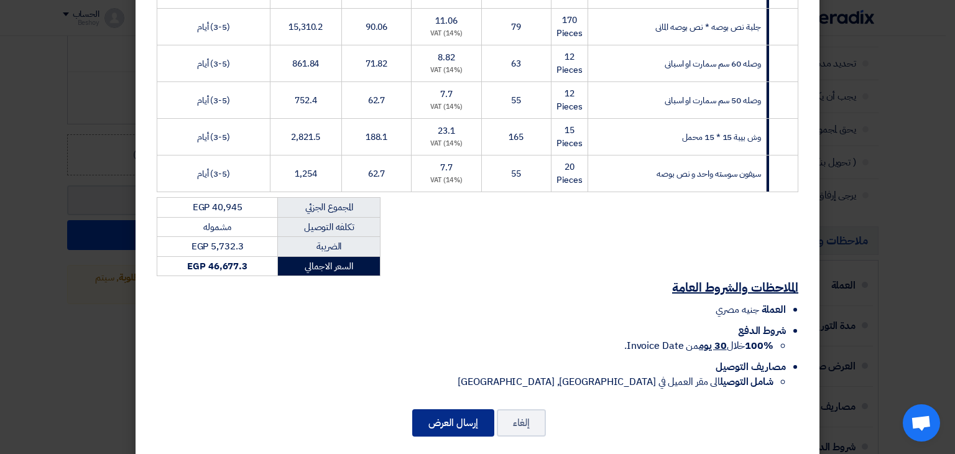
click at [482, 409] on button "إرسال العرض" at bounding box center [453, 422] width 82 height 27
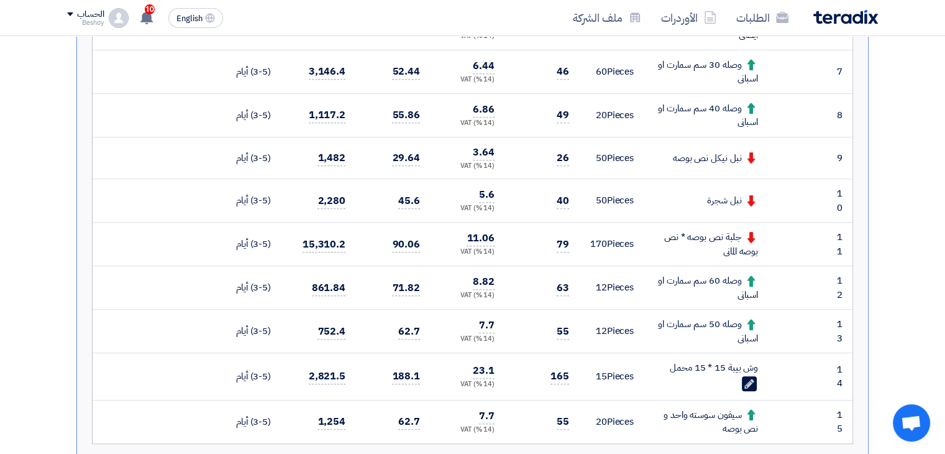
scroll to position [832, 0]
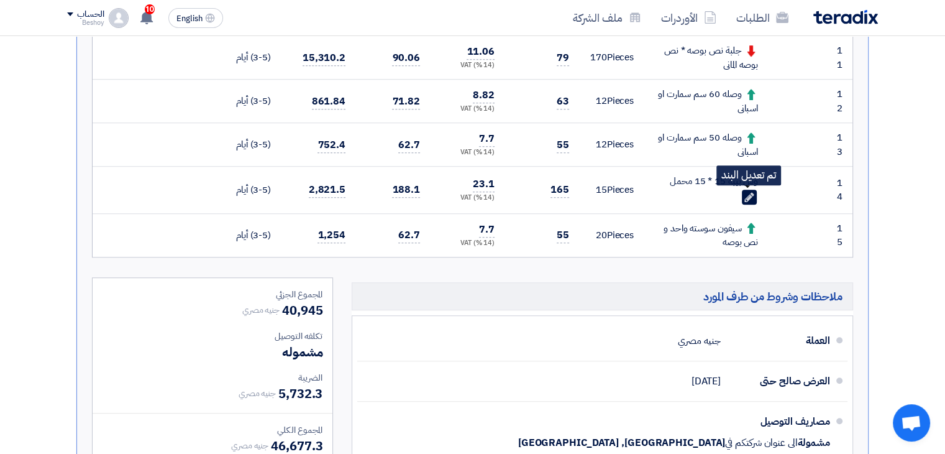
click at [751, 193] on use at bounding box center [749, 196] width 9 height 9
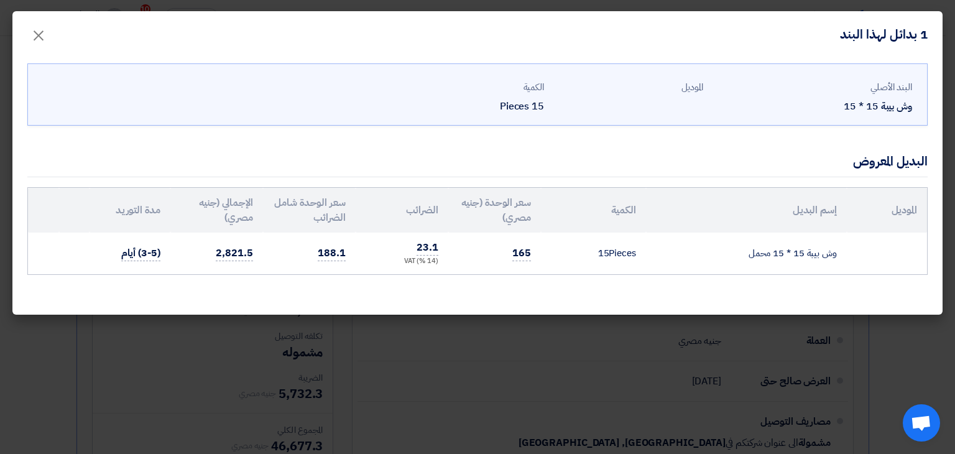
click at [801, 332] on modal-container "1 بدائل لهذا البند × [DEMOGRAPHIC_DATA] وش بيبة 15 * 15 الموديل الكمية 15 Piece…" at bounding box center [477, 227] width 955 height 454
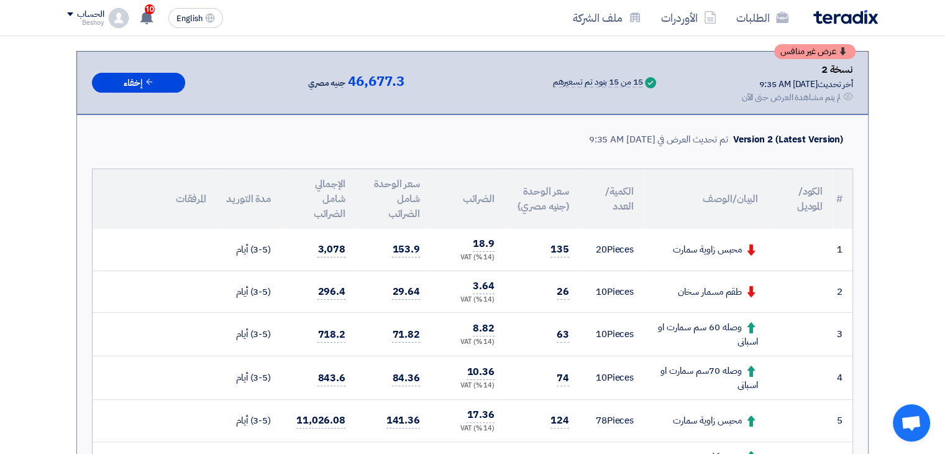
scroll to position [334, 0]
